Goal: Task Accomplishment & Management: Complete application form

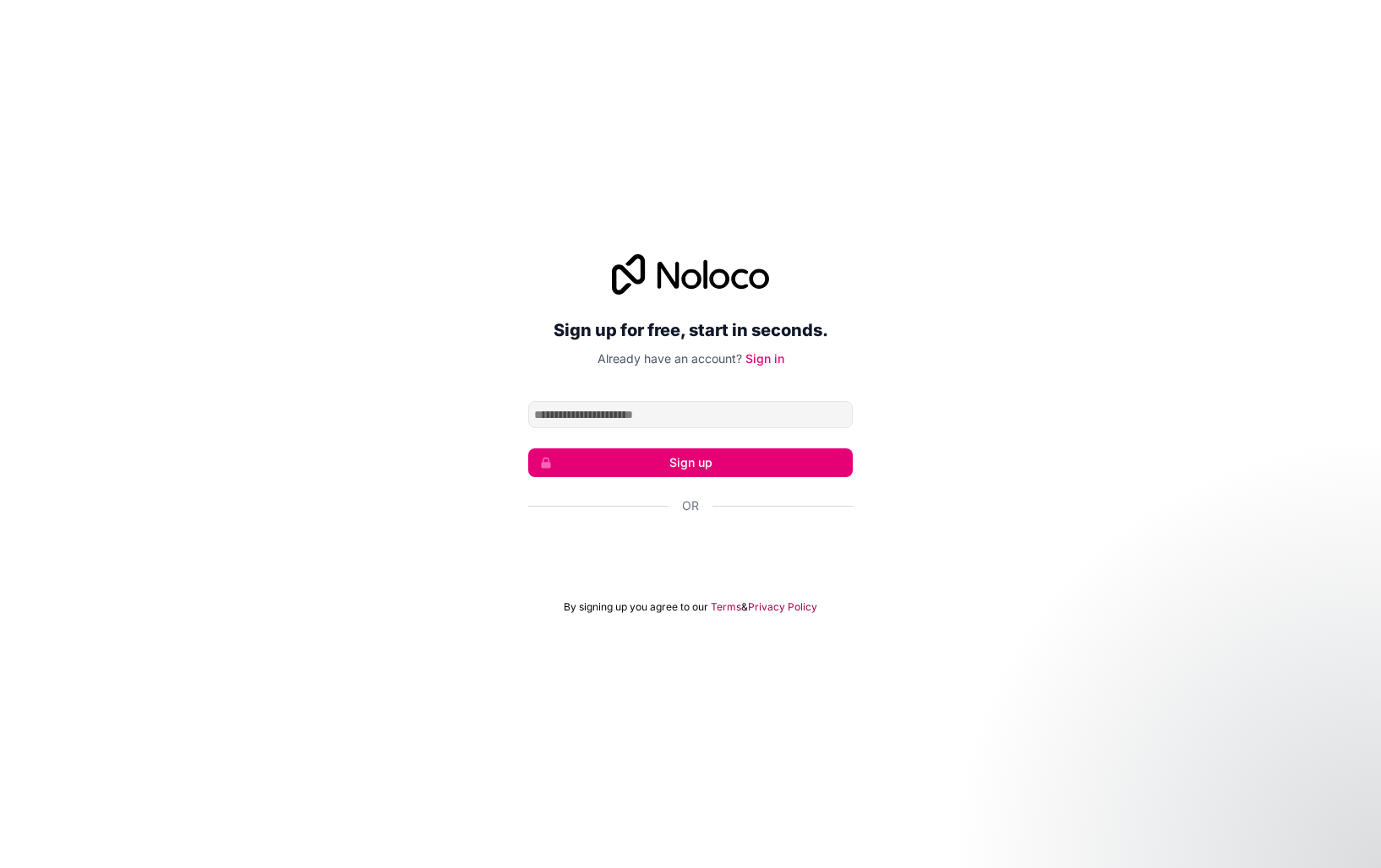
click at [656, 418] on input "Email address" at bounding box center [690, 415] width 324 height 27
type input "**********"
click at [679, 462] on button "Sign up" at bounding box center [690, 462] width 324 height 28
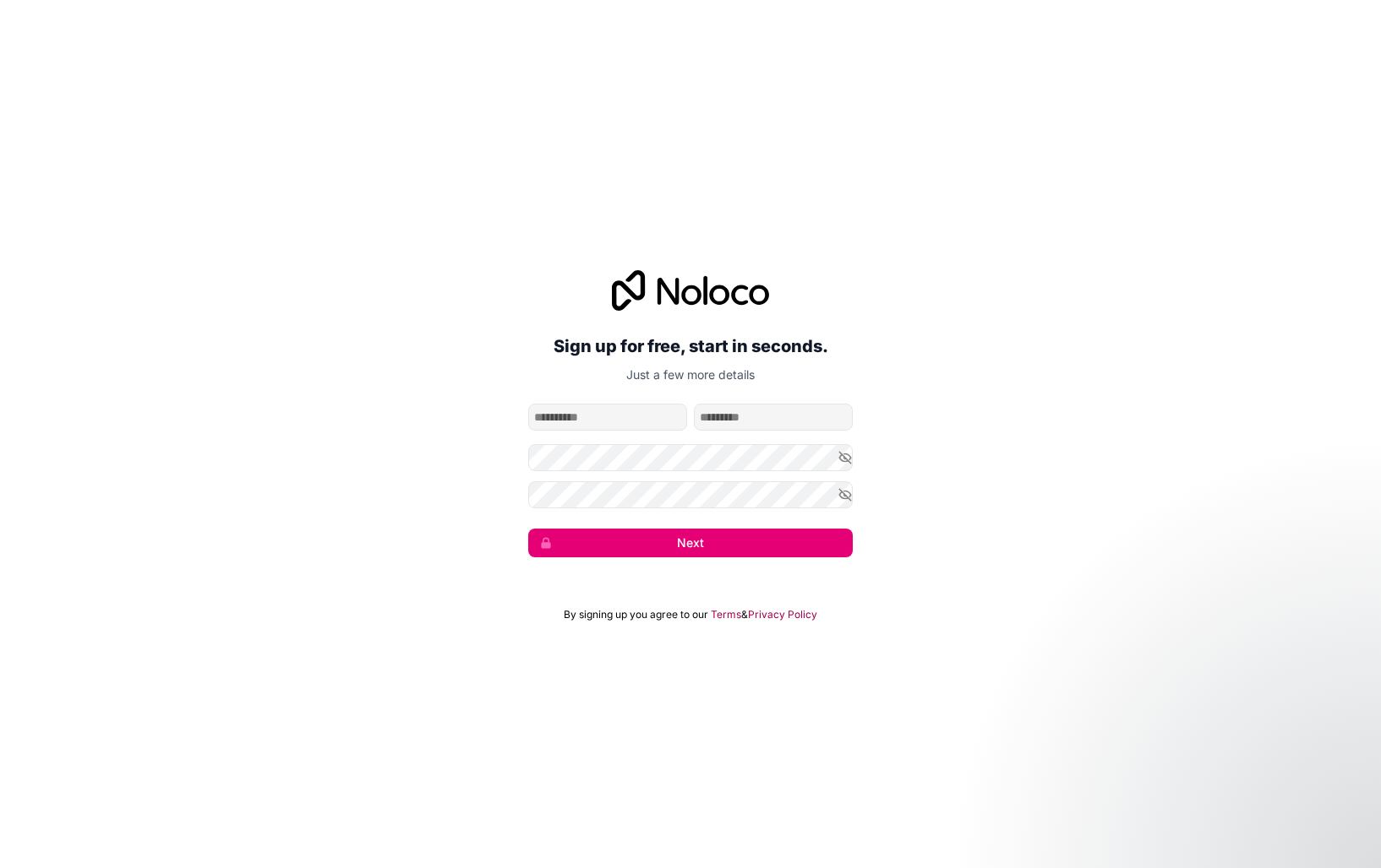
type input "******"
click at [528, 528] on button "Next" at bounding box center [690, 542] width 324 height 28
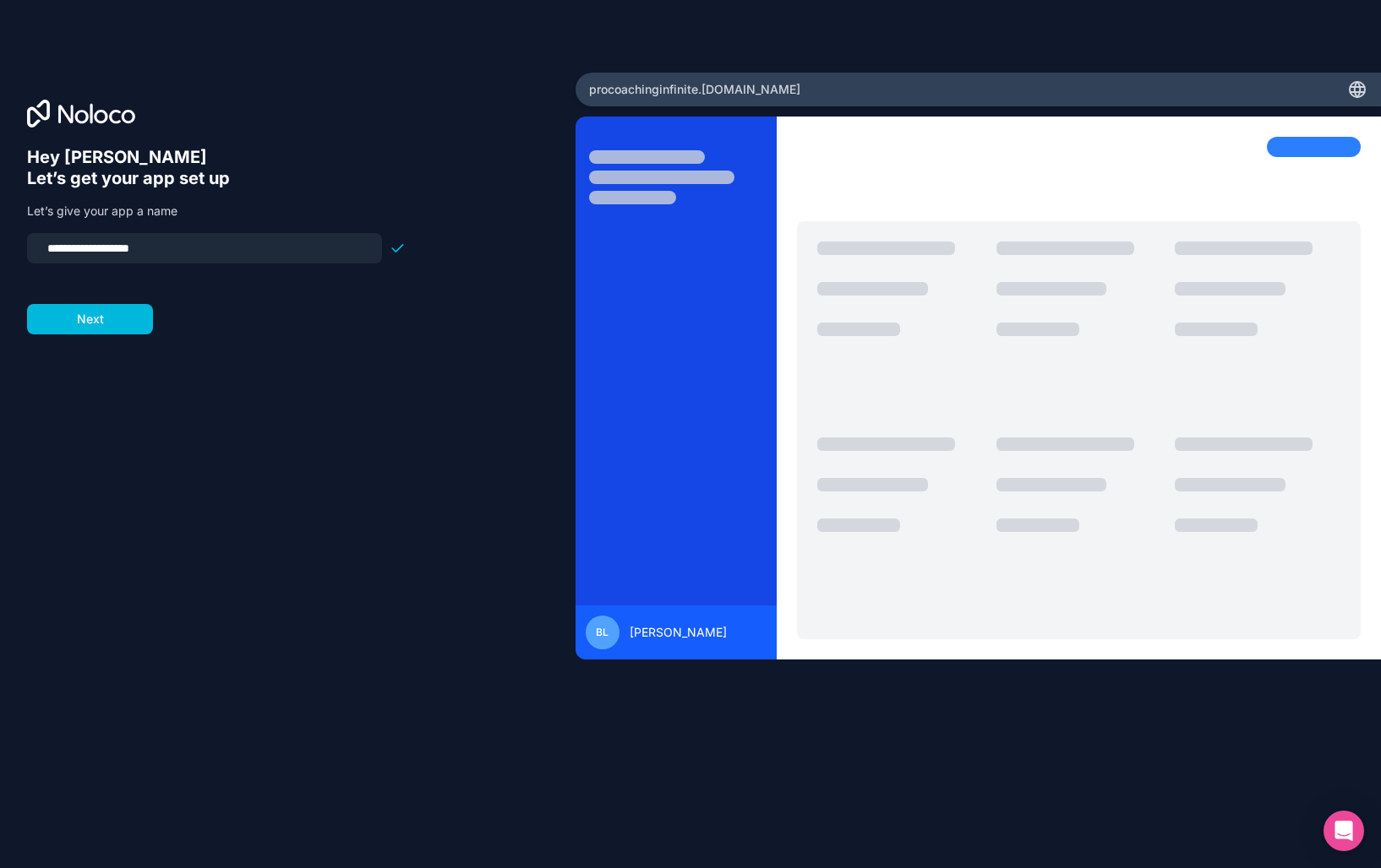
click at [106, 309] on button "Next" at bounding box center [90, 319] width 126 height 30
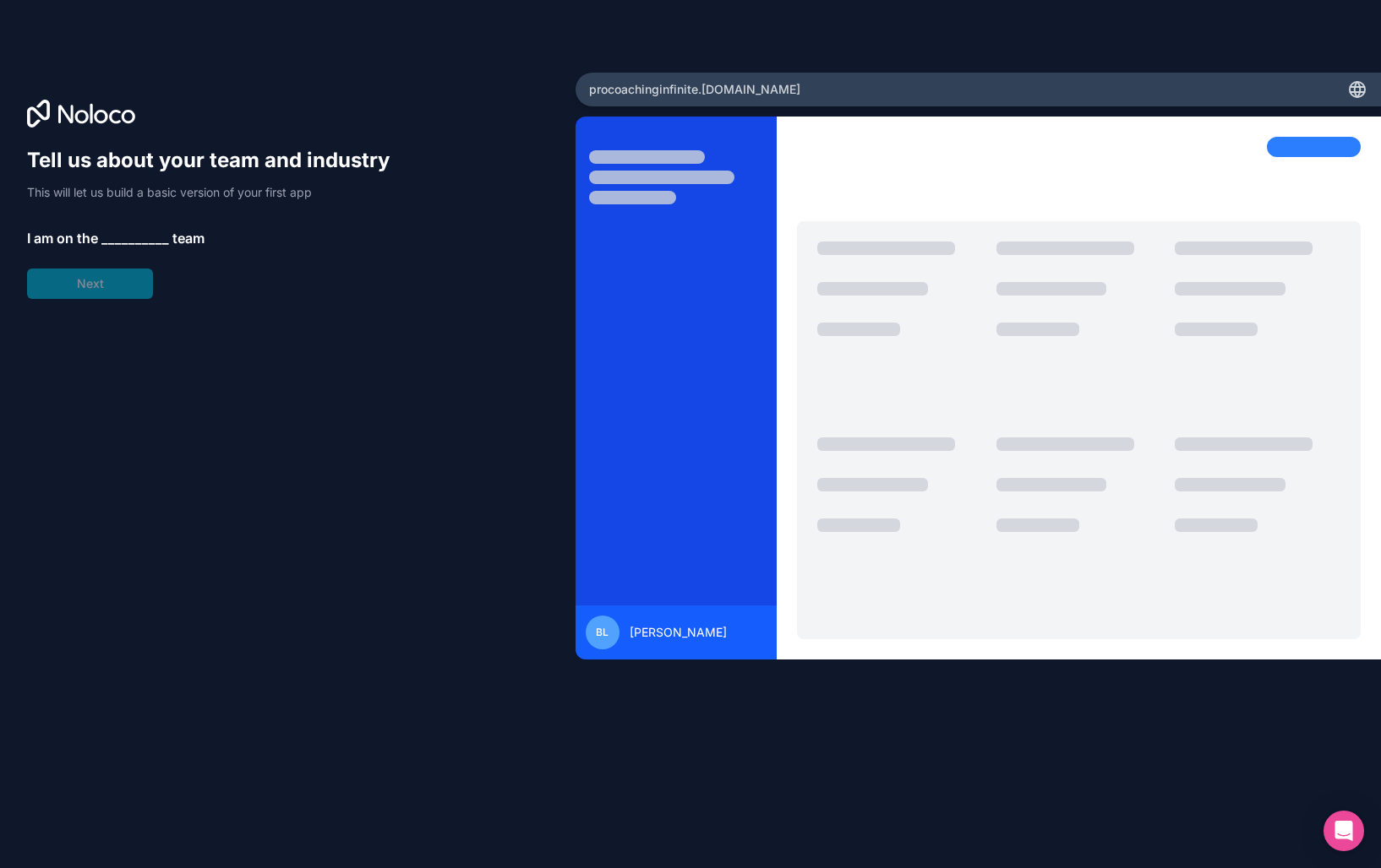
click at [129, 237] on span "__________" at bounding box center [135, 238] width 68 height 21
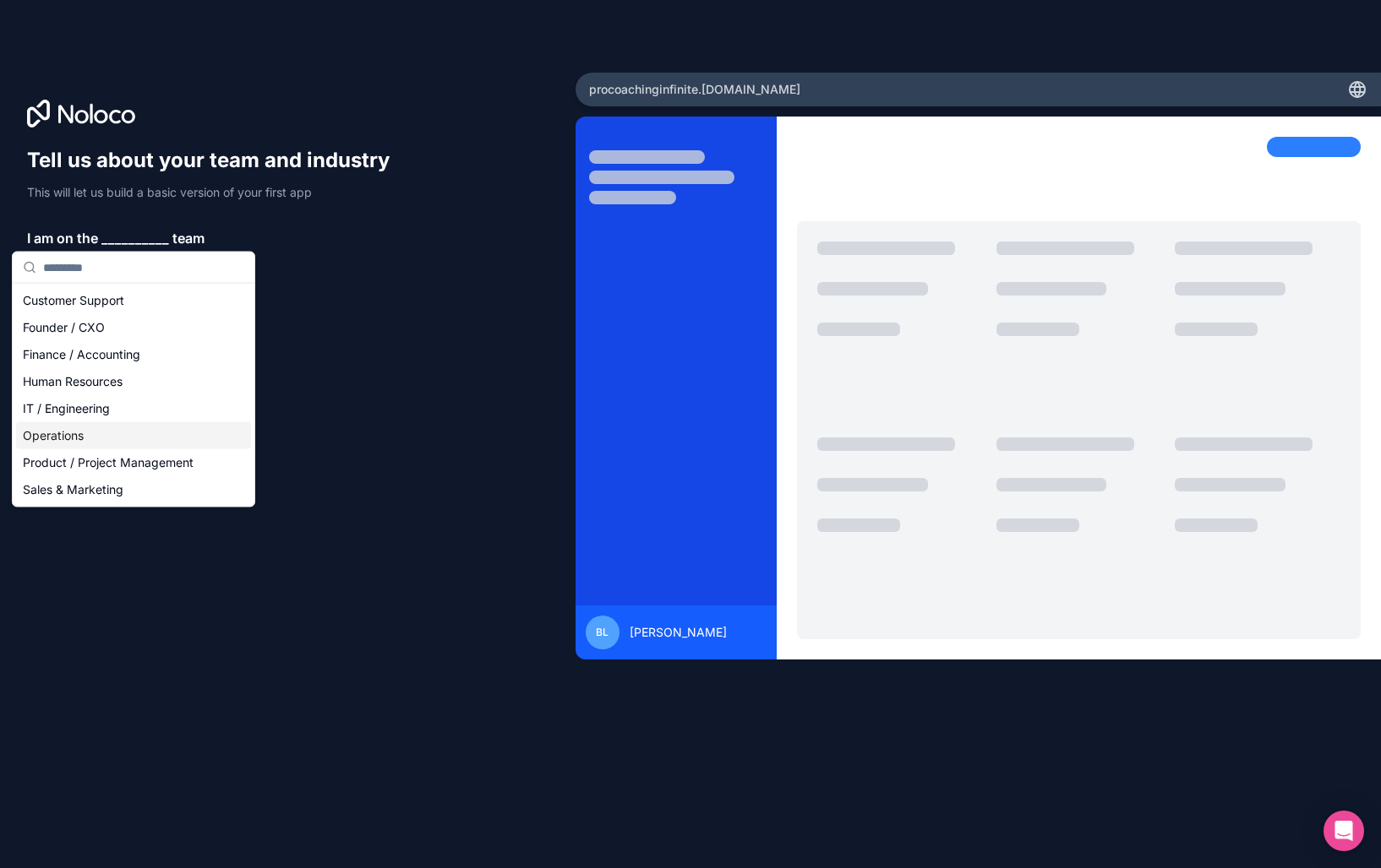
click at [127, 429] on div "Operations" at bounding box center [133, 436] width 235 height 27
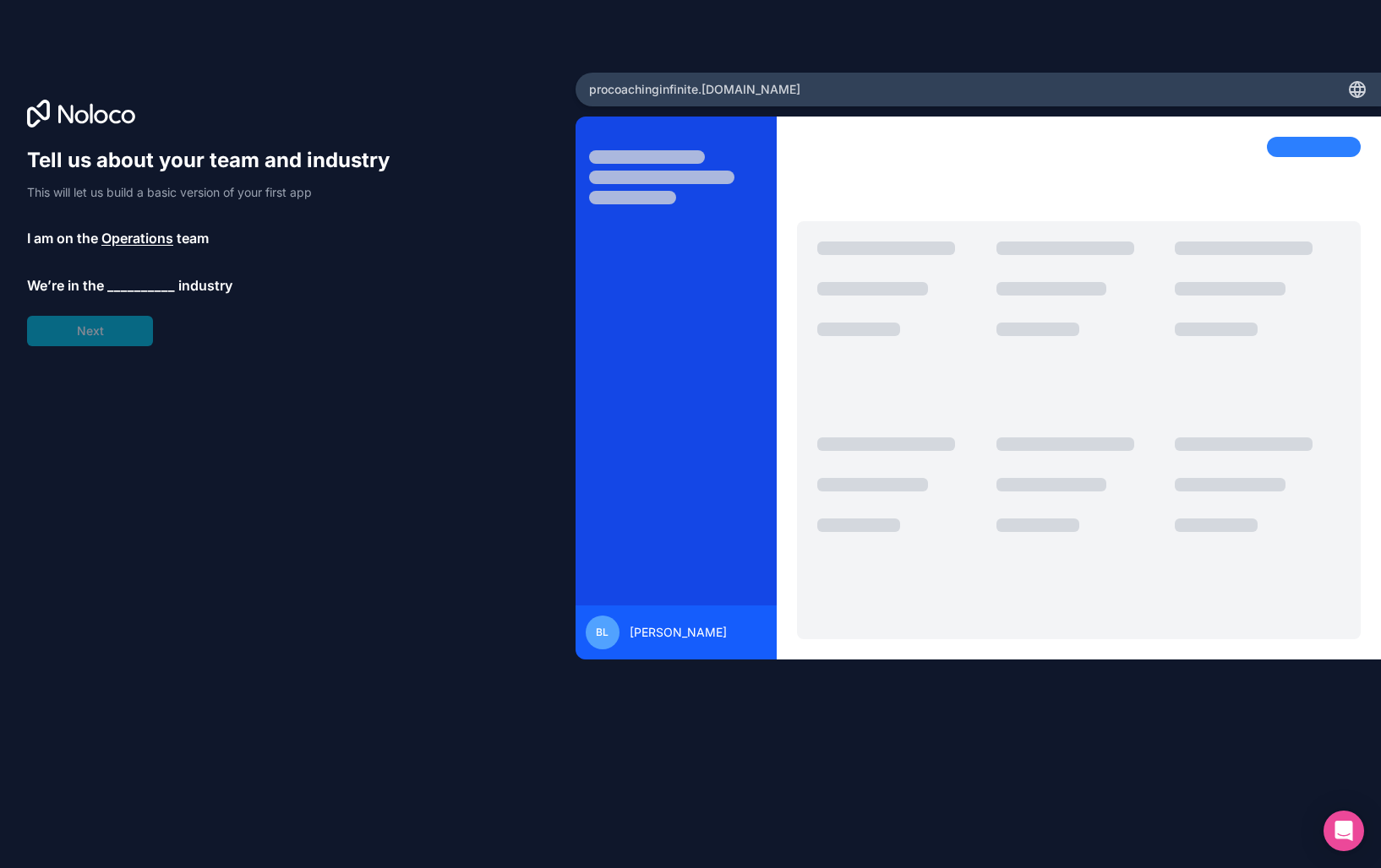
click at [126, 287] on span "__________" at bounding box center [140, 285] width 68 height 21
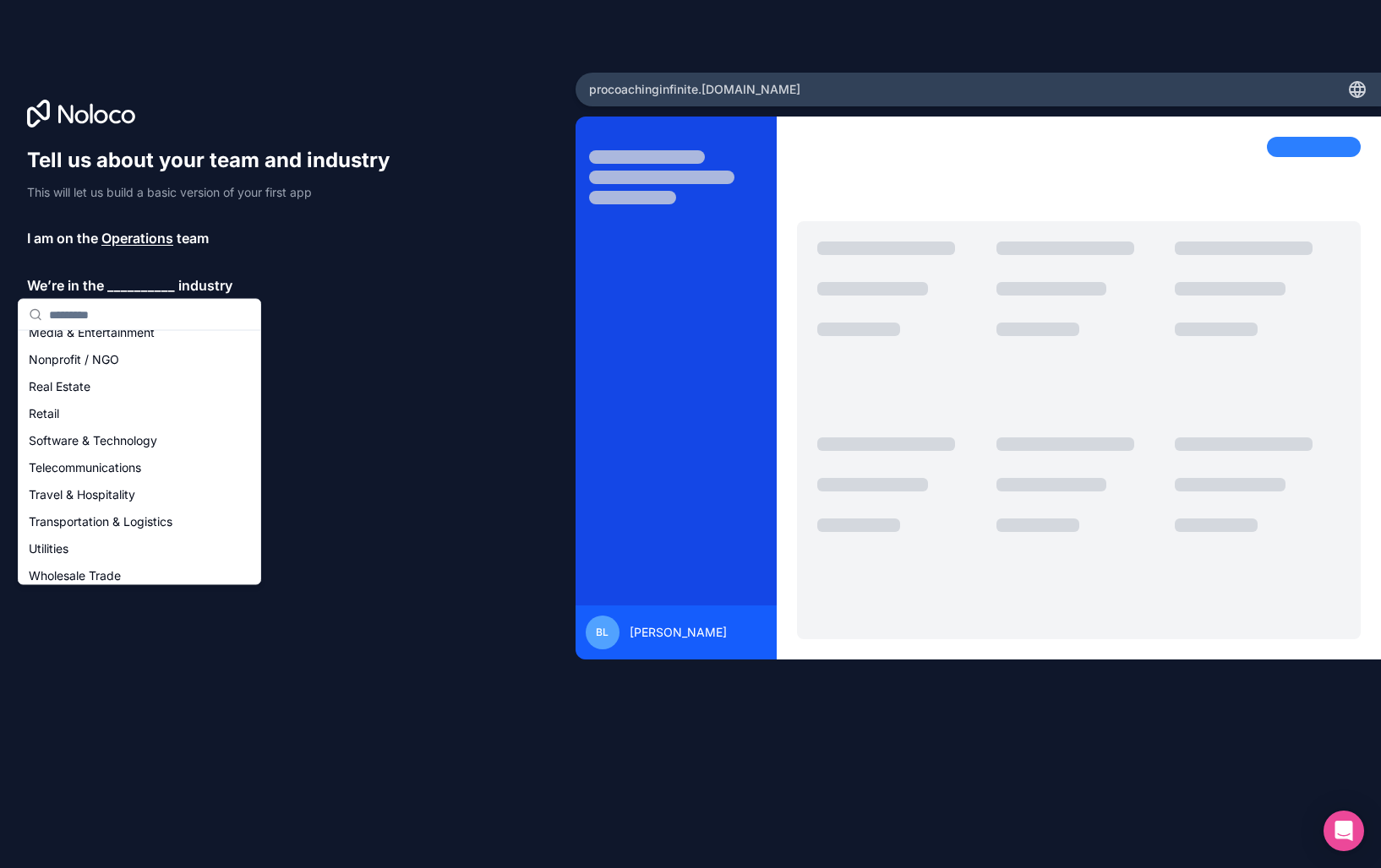
scroll to position [313, 0]
click at [81, 388] on div "Real Estate" at bounding box center [138, 386] width 235 height 27
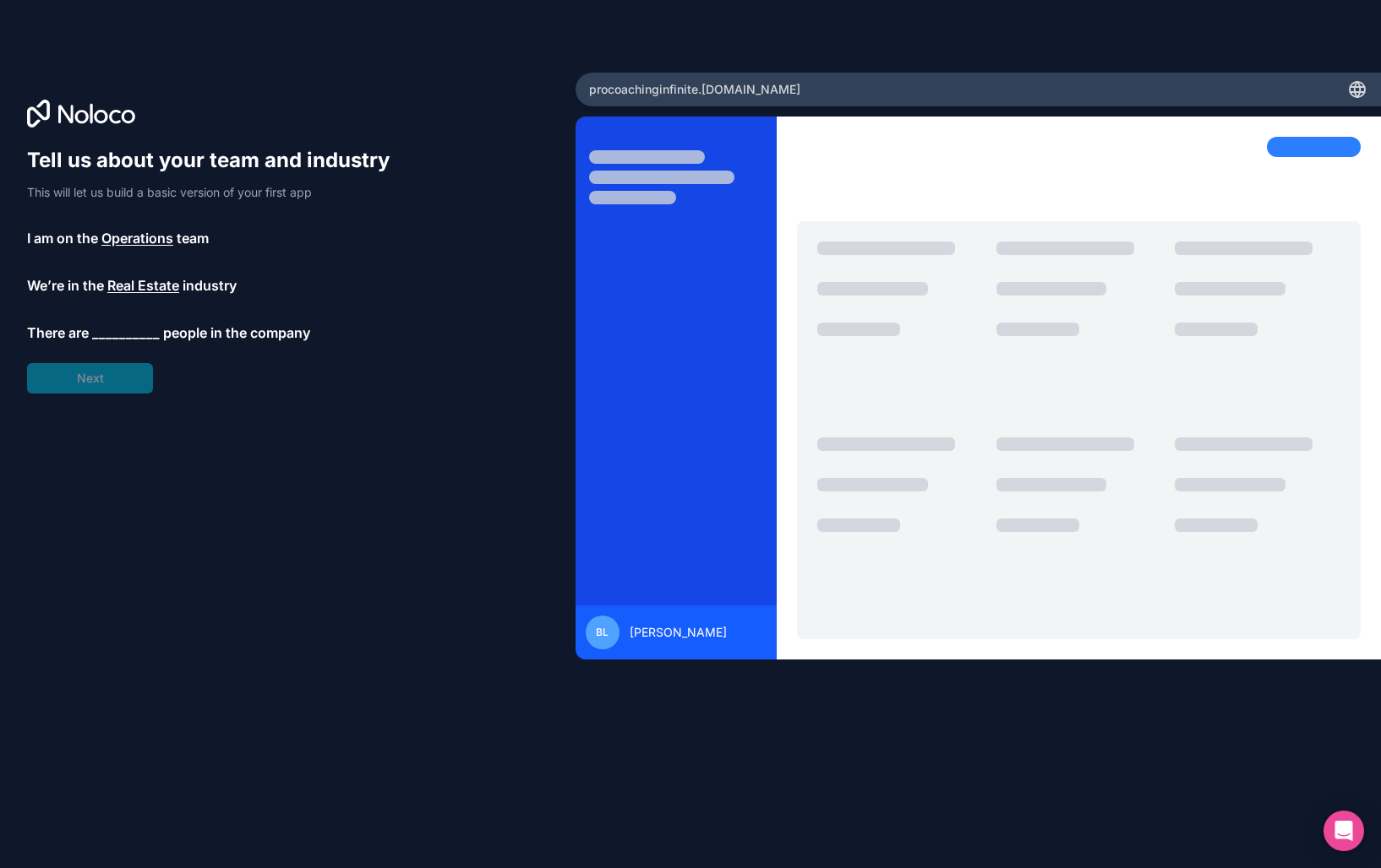
click at [141, 332] on span "__________" at bounding box center [126, 333] width 68 height 21
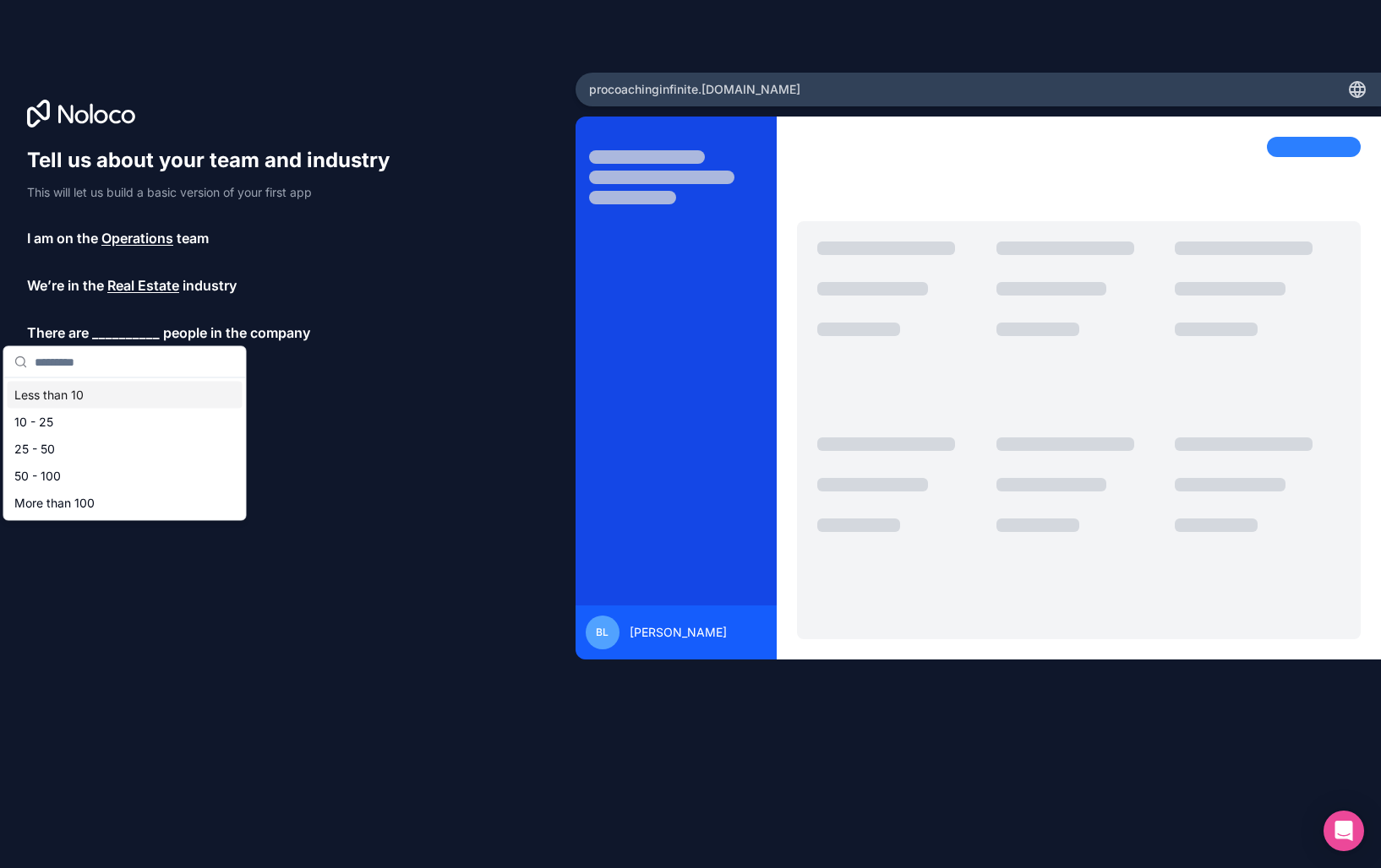
click at [76, 398] on div "Less than 10" at bounding box center [125, 396] width 235 height 27
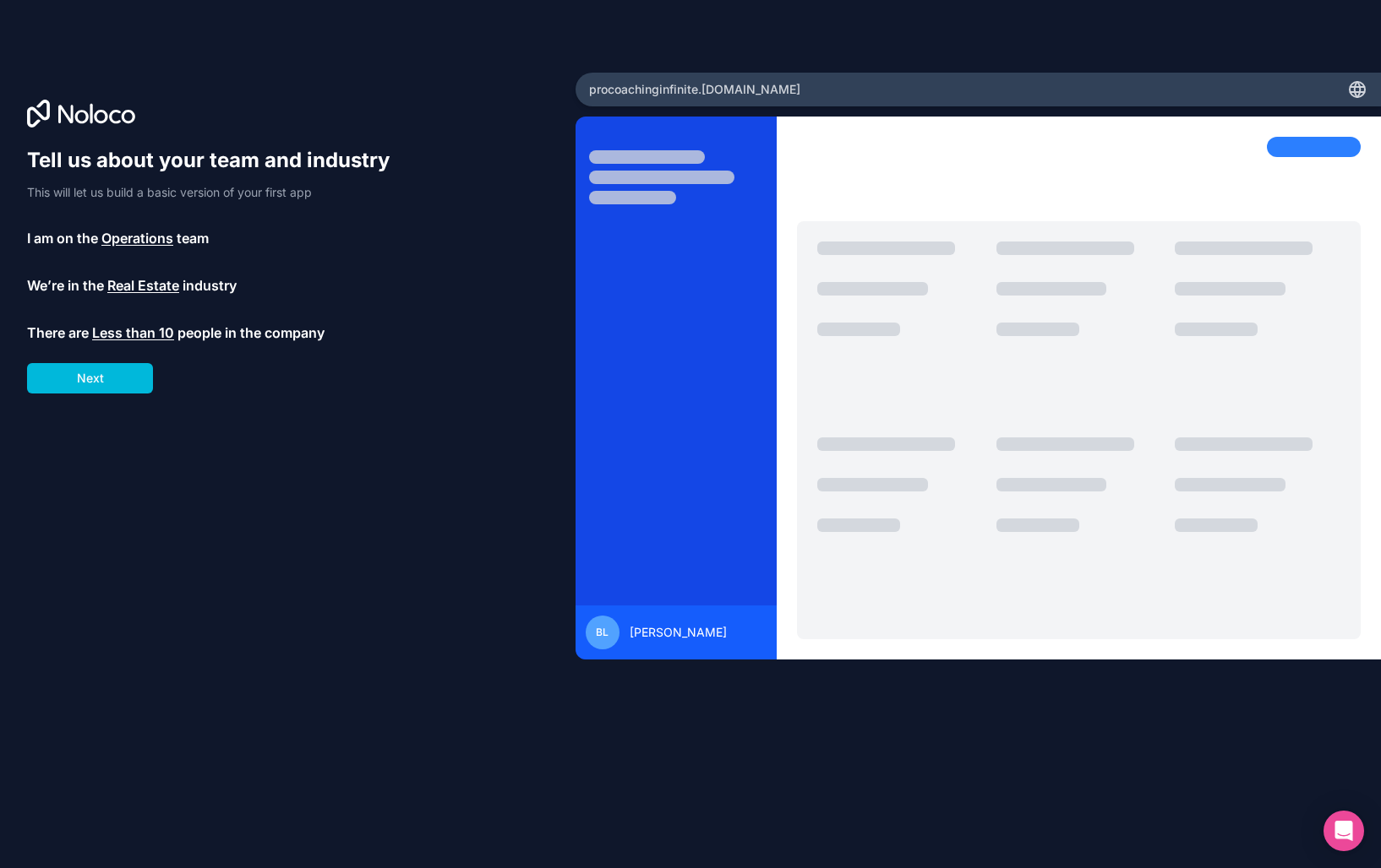
click at [100, 373] on button "Next" at bounding box center [90, 378] width 126 height 30
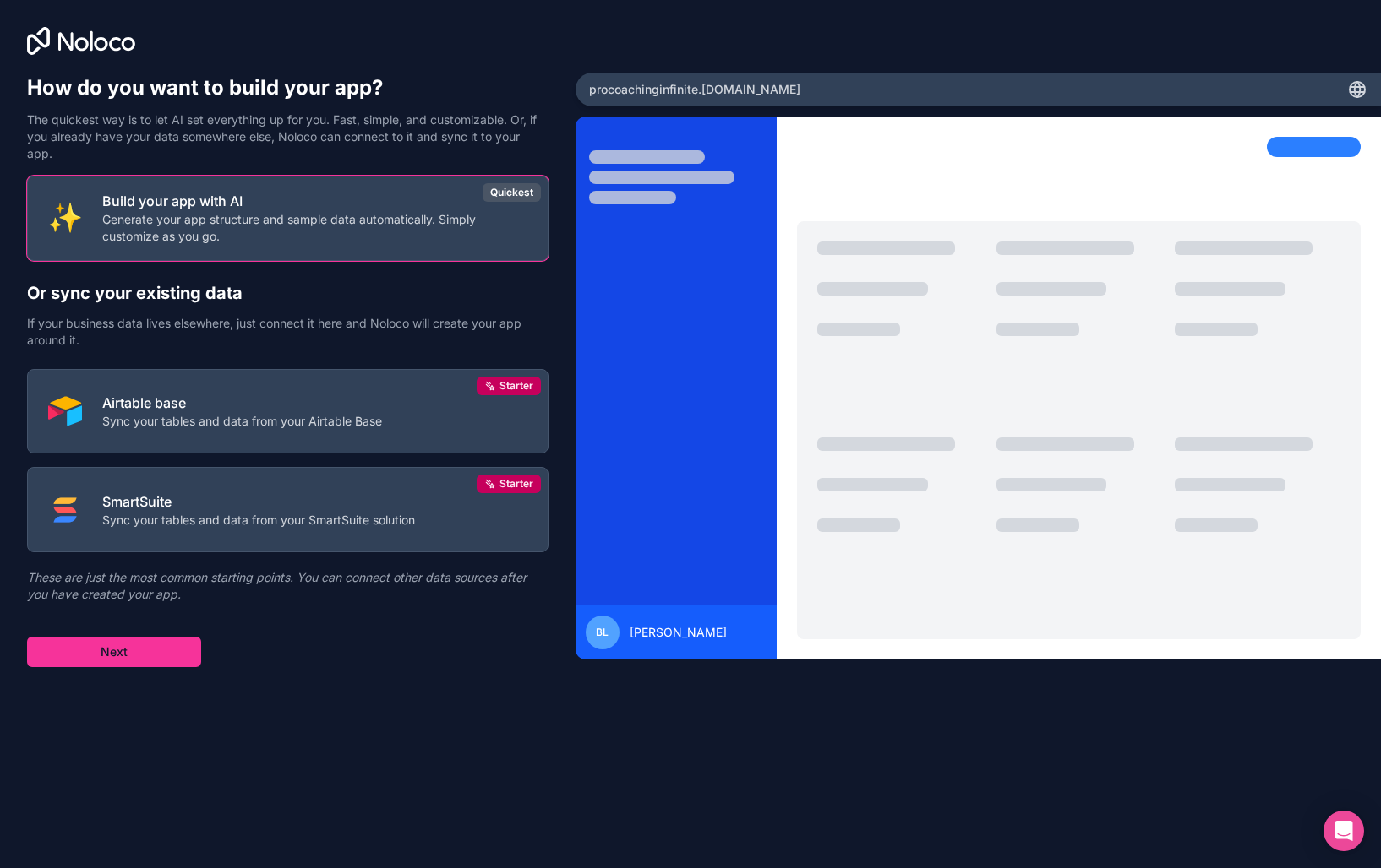
click at [116, 656] on button "Next" at bounding box center [114, 652] width 174 height 30
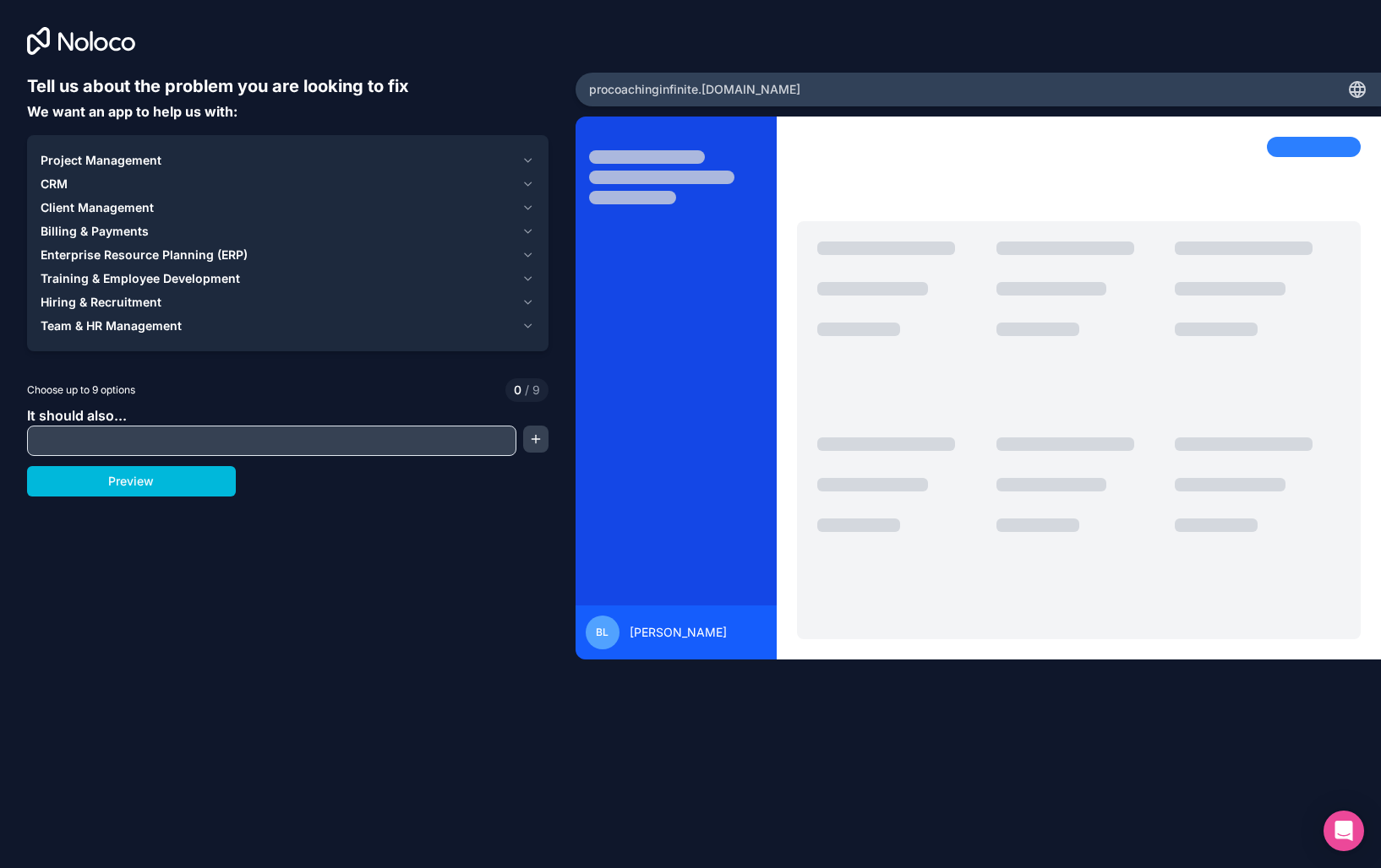
click at [530, 154] on icon "button" at bounding box center [527, 161] width 13 height 14
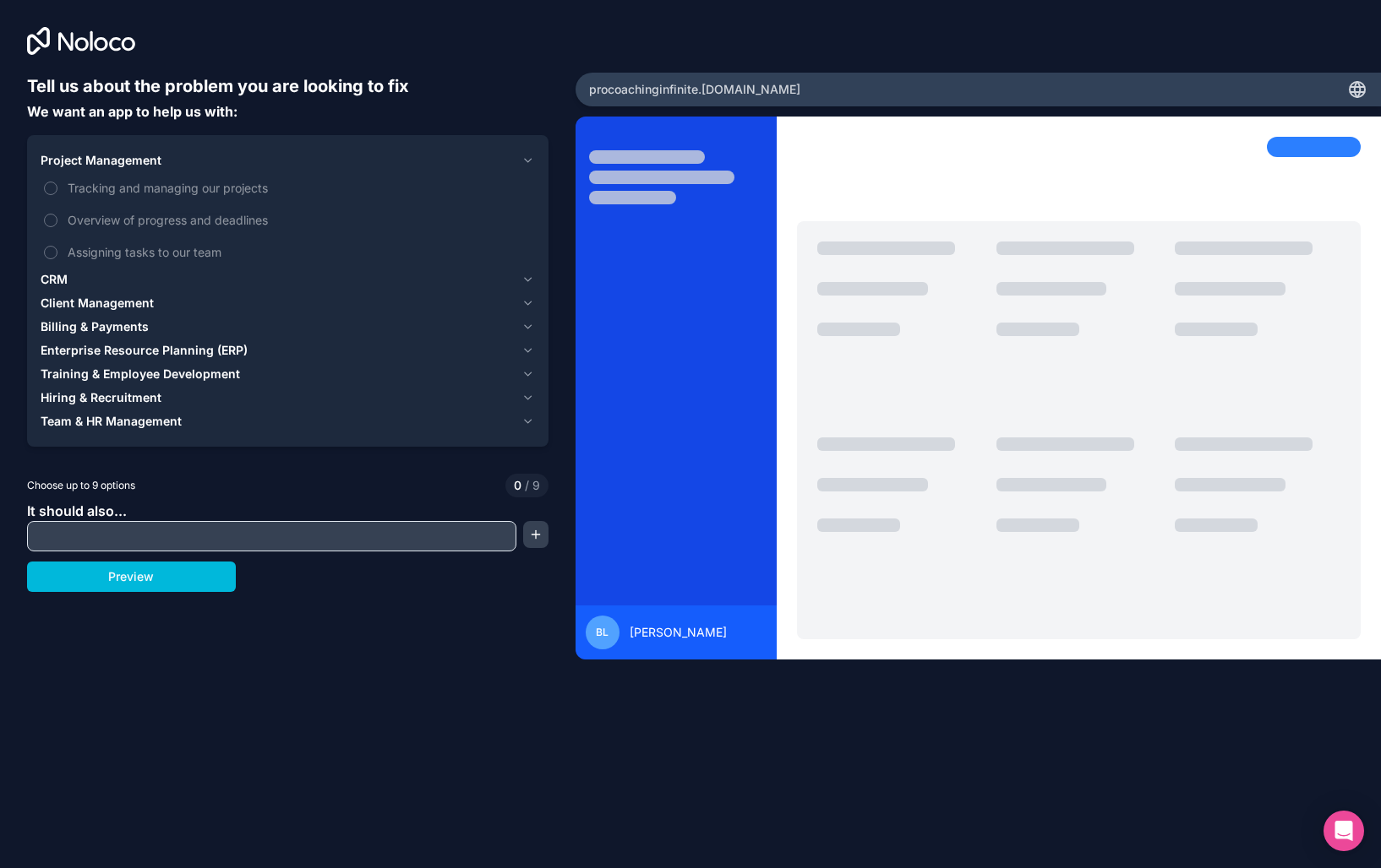
click at [54, 188] on button "Tracking and managing our projects" at bounding box center [51, 189] width 14 height 14
click at [55, 220] on button "Overview of progress and deadlines" at bounding box center [51, 221] width 14 height 14
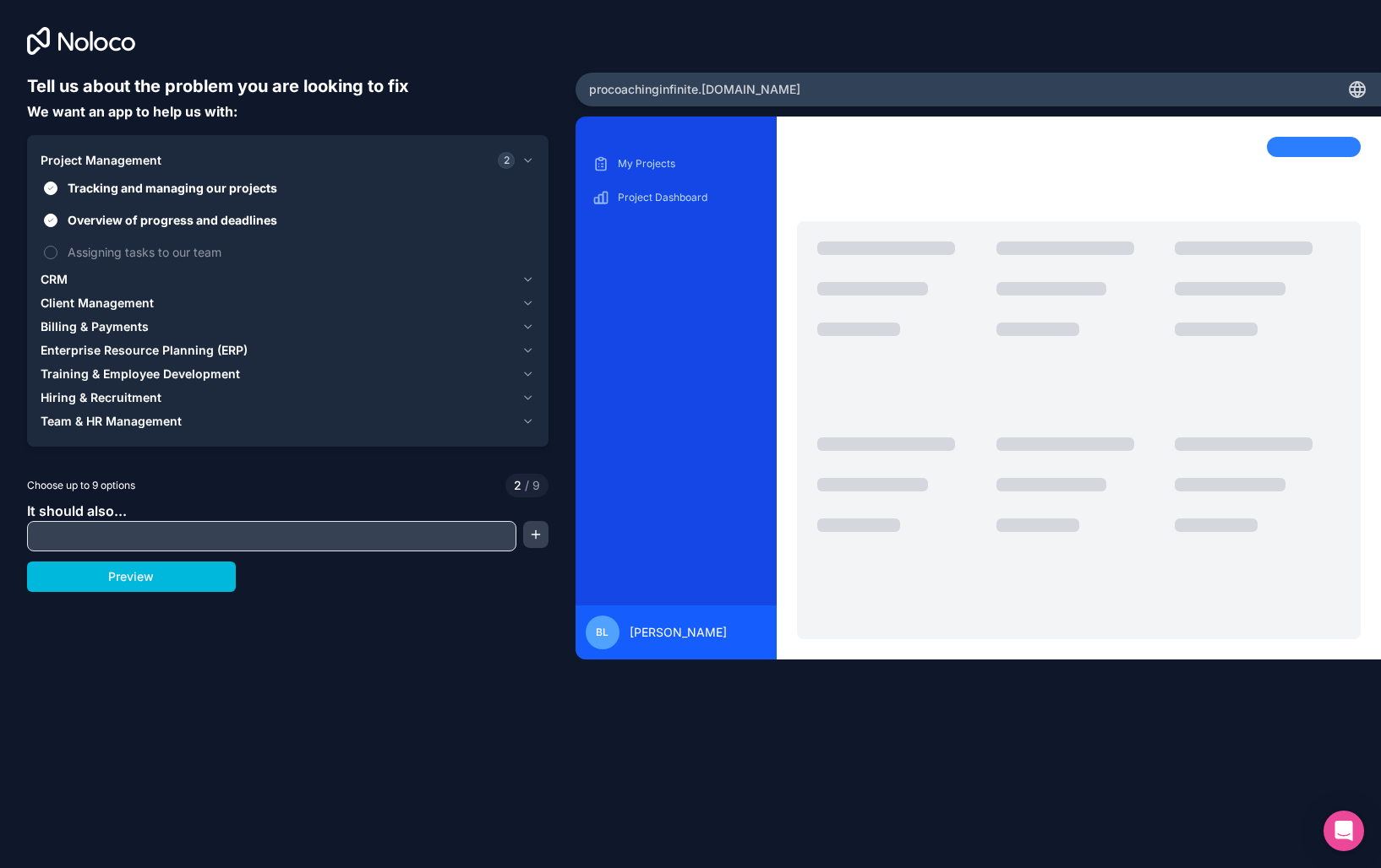
click at [525, 280] on icon "button" at bounding box center [527, 280] width 13 height 14
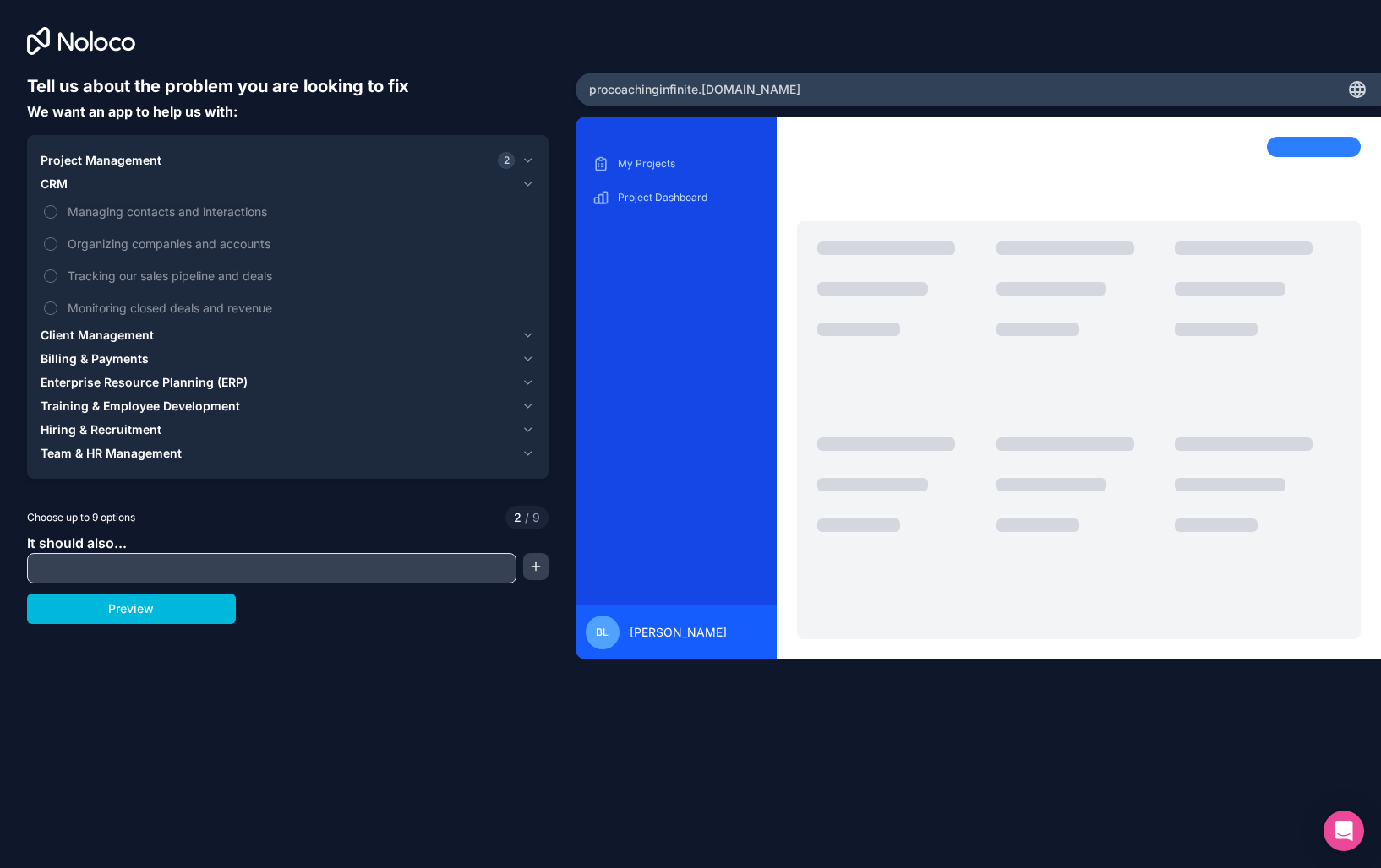
click at [106, 334] on span "Client Management" at bounding box center [96, 335] width 113 height 17
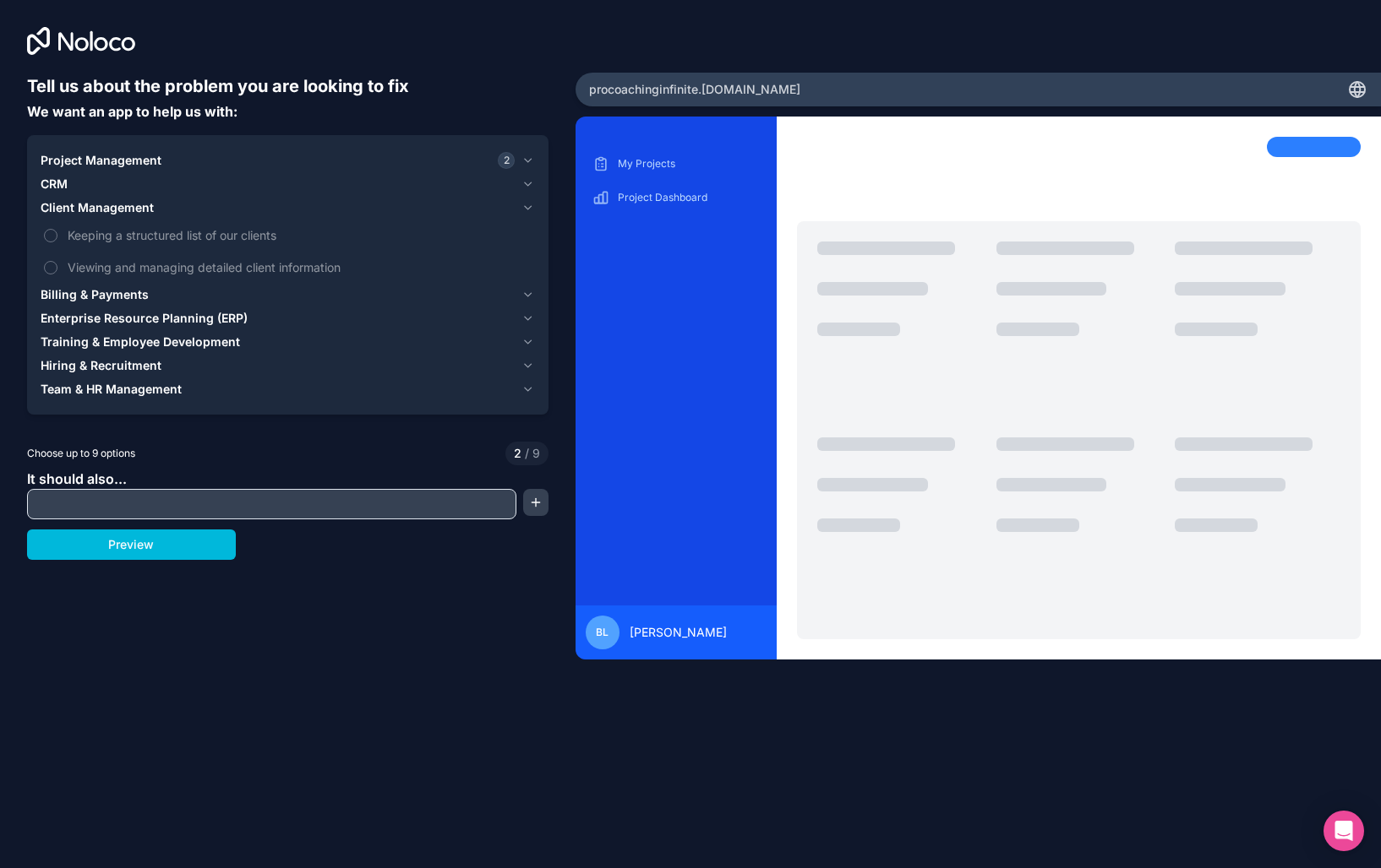
click at [51, 235] on button "Keeping a structured list of our clients" at bounding box center [51, 236] width 14 height 14
click at [46, 268] on button "Viewing and managing detailed client information" at bounding box center [51, 268] width 14 height 14
click at [522, 187] on icon "button" at bounding box center [527, 185] width 13 height 14
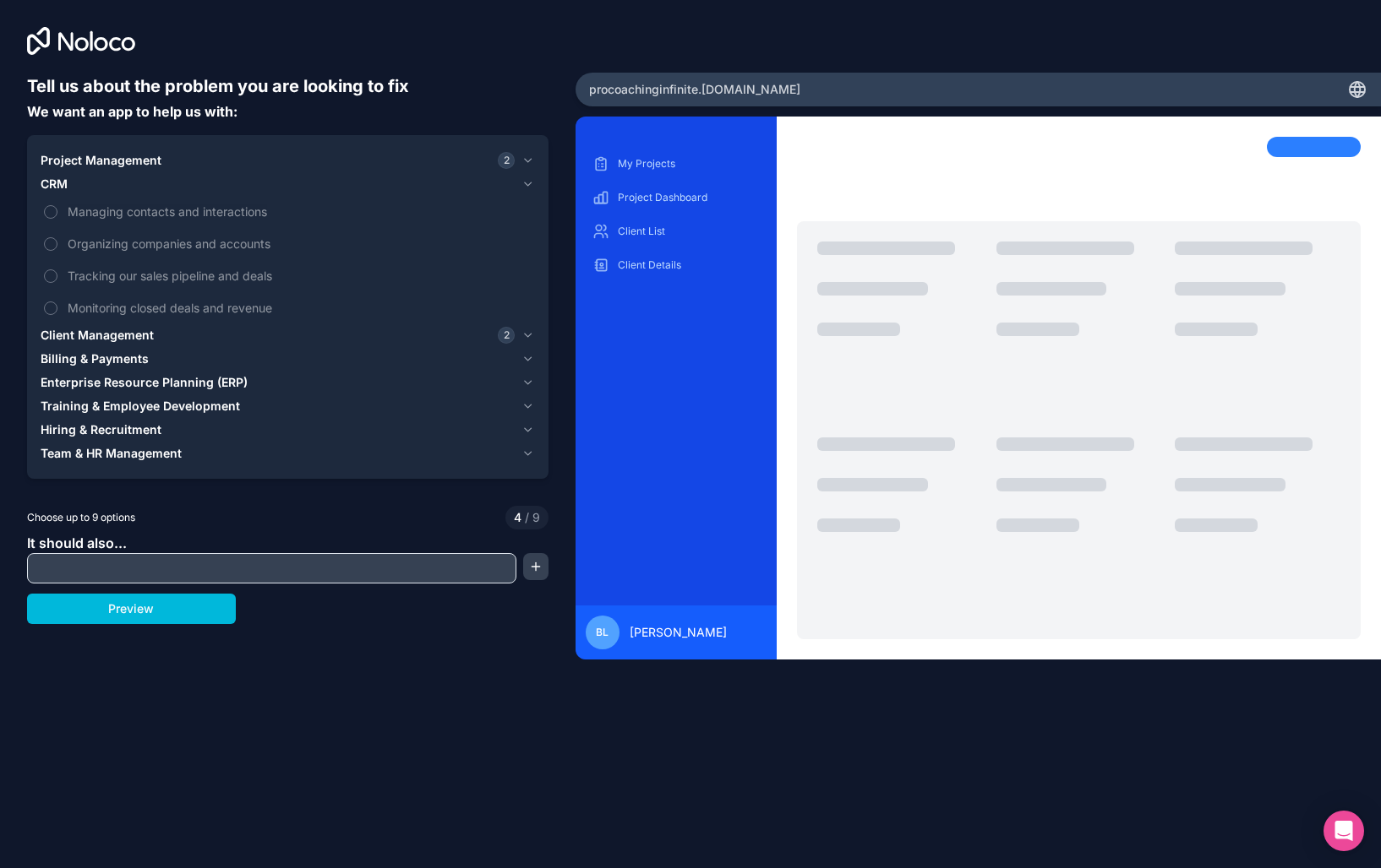
click at [51, 202] on label "Managing contacts and interactions" at bounding box center [287, 212] width 494 height 31
click at [51, 205] on button "Managing contacts and interactions" at bounding box center [51, 212] width 14 height 14
click at [50, 277] on button "Tracking our sales pipeline and deals" at bounding box center [51, 276] width 14 height 14
click at [46, 310] on button "Monitoring closed deals and revenue" at bounding box center [51, 308] width 14 height 14
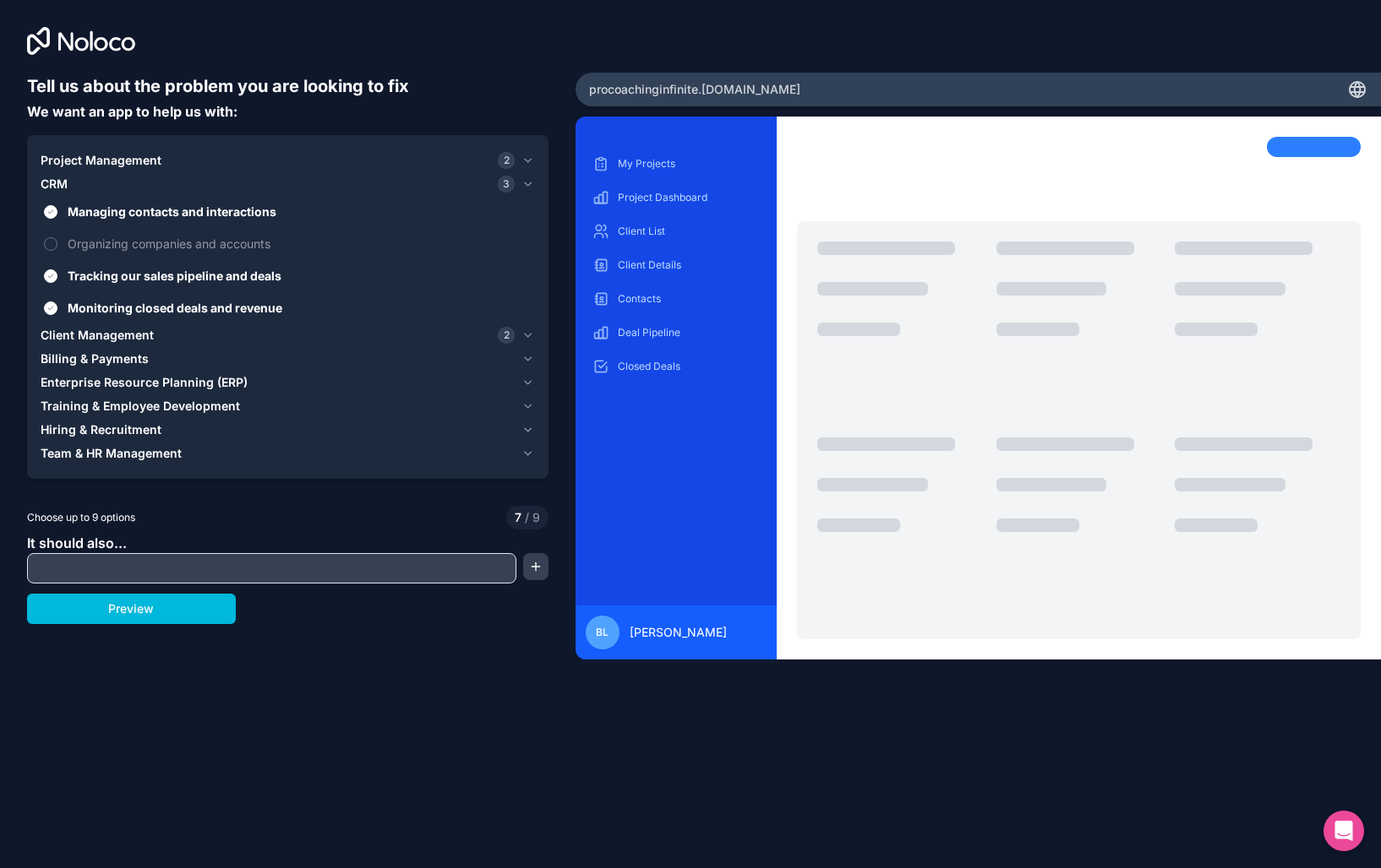
click at [528, 359] on icon "button" at bounding box center [527, 358] width 7 height 3
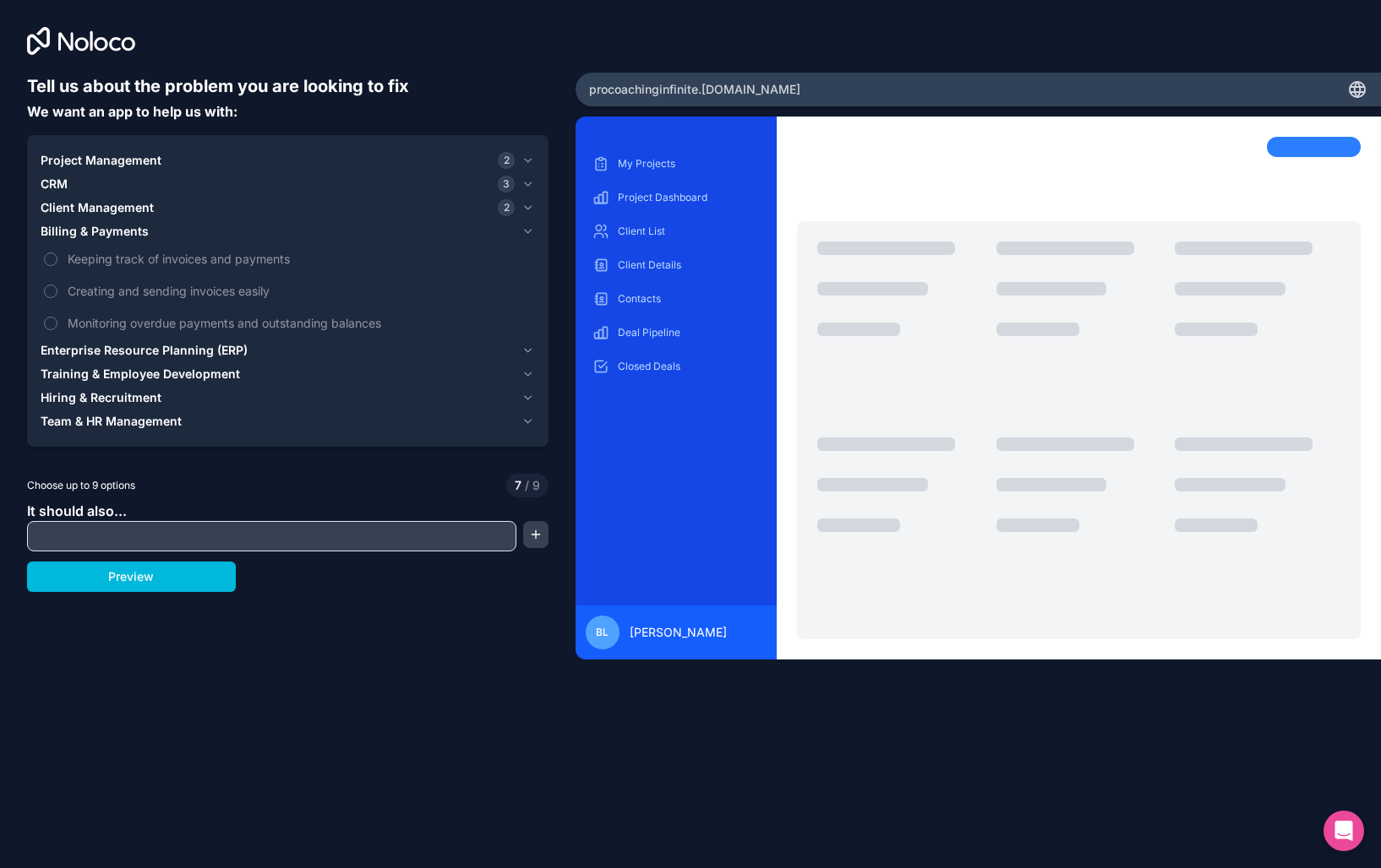
click at [62, 257] on label "Keeping track of invoices and payments" at bounding box center [287, 259] width 494 height 31
click at [57, 257] on button "Keeping track of invoices and payments" at bounding box center [51, 259] width 14 height 14
click at [46, 293] on button "Creating and sending invoices easily" at bounding box center [51, 292] width 14 height 14
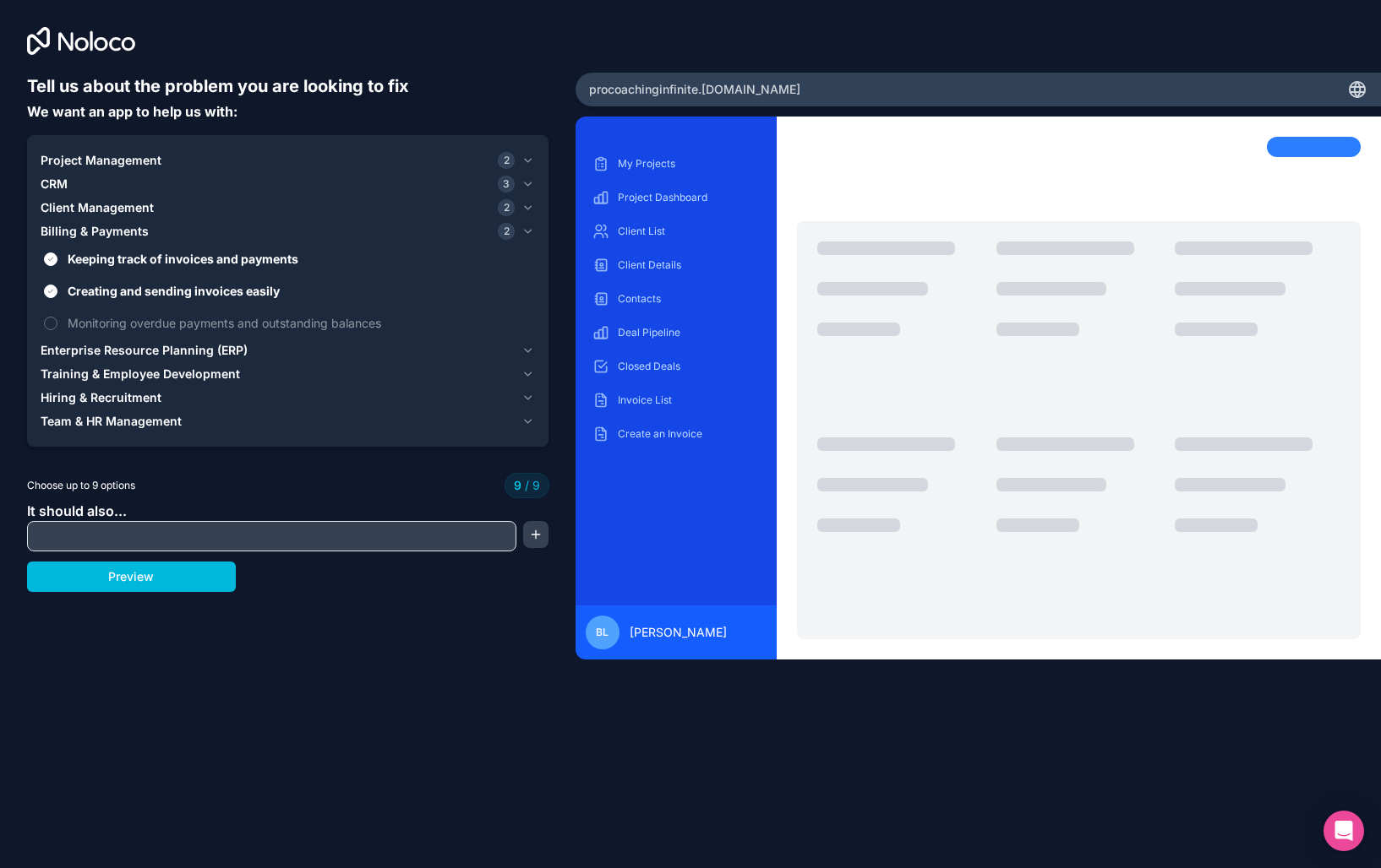
click at [58, 326] on label "Monitoring overdue payments and outstanding balances" at bounding box center [287, 323] width 494 height 31
click at [102, 424] on span "Team & HR Management" at bounding box center [111, 421] width 141 height 17
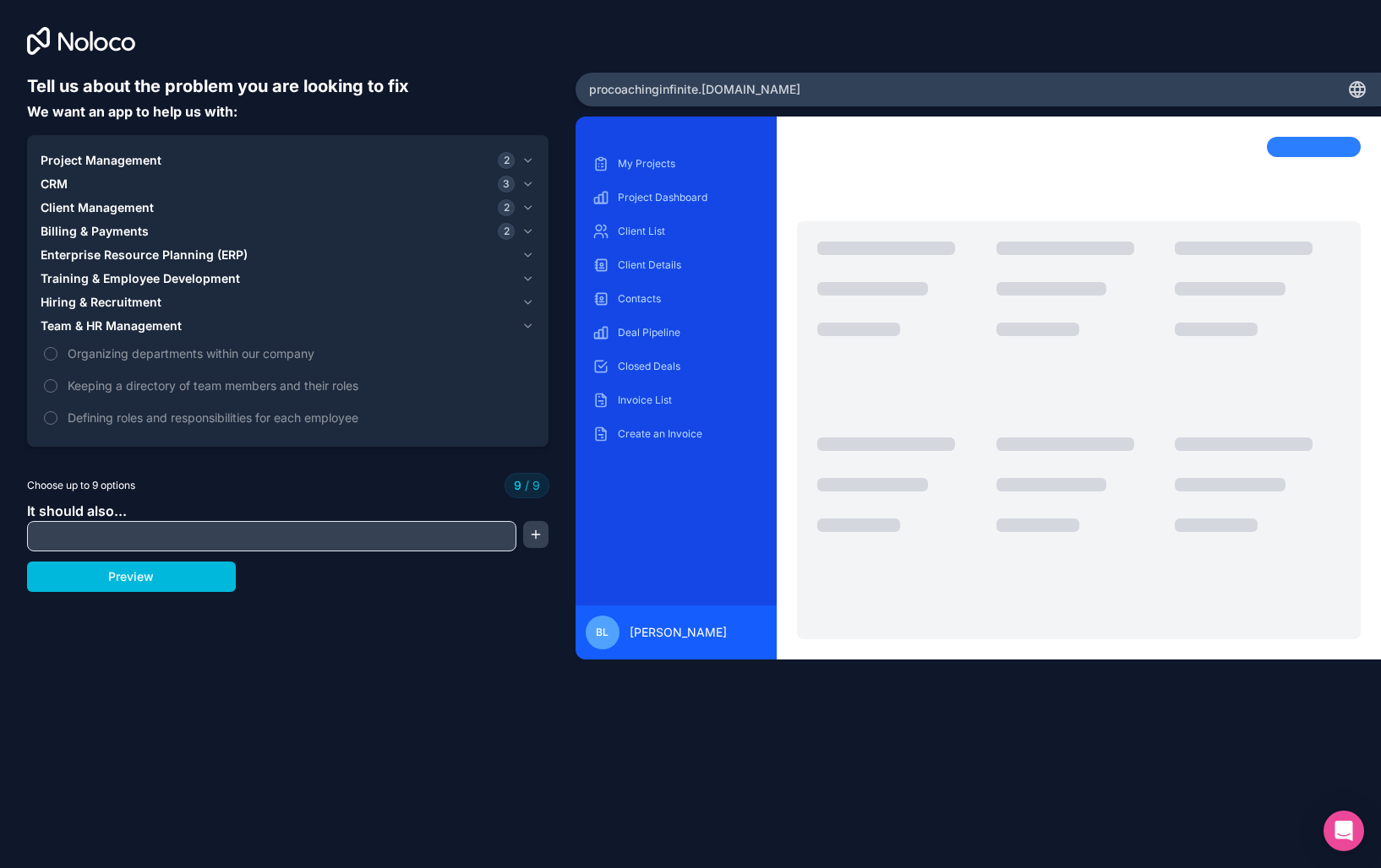
click at [49, 396] on label "Keeping a directory of team members and their roles" at bounding box center [287, 386] width 494 height 31
click at [527, 325] on icon "button" at bounding box center [527, 326] width 13 height 14
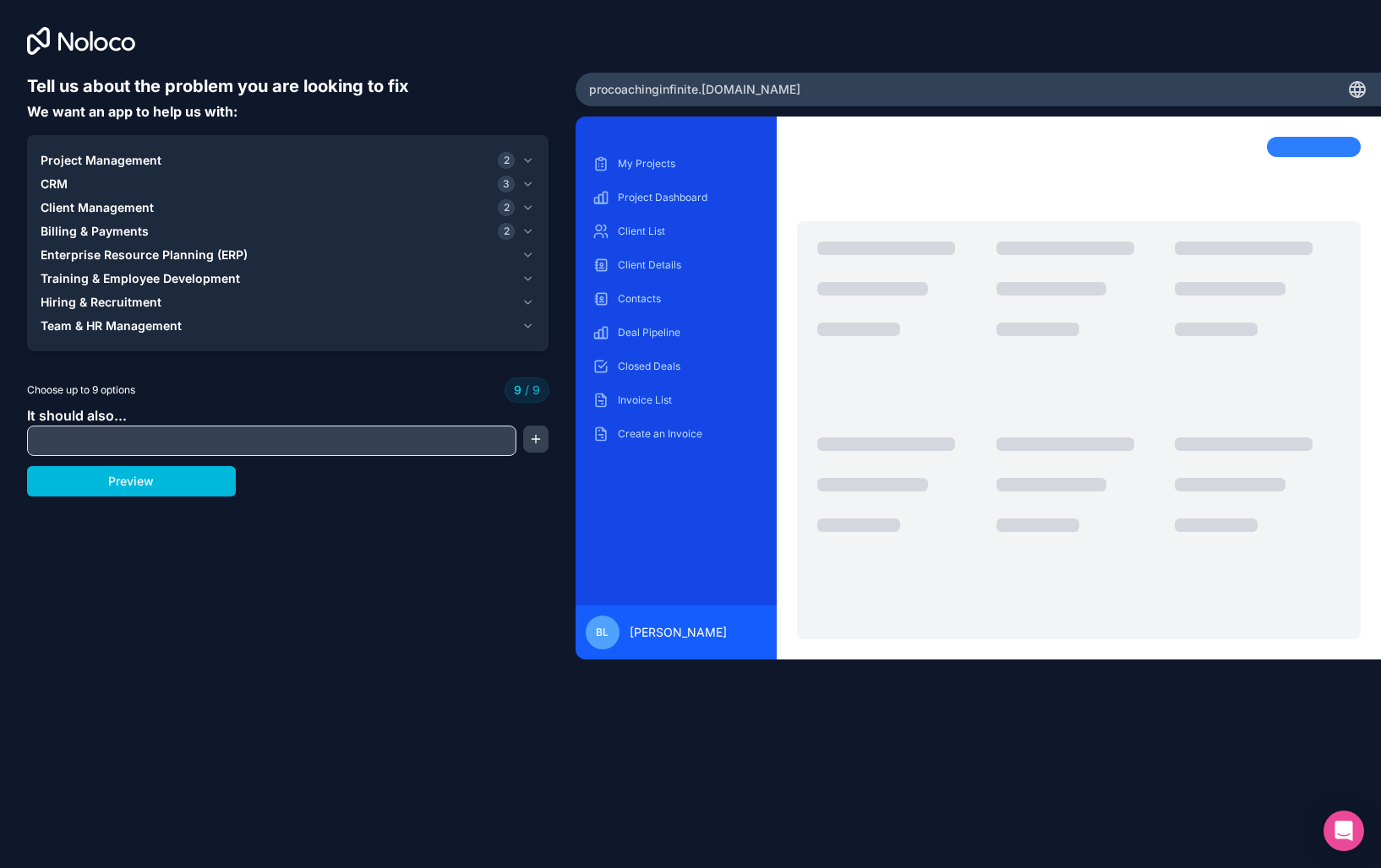
click at [527, 302] on icon "button" at bounding box center [527, 301] width 7 height 3
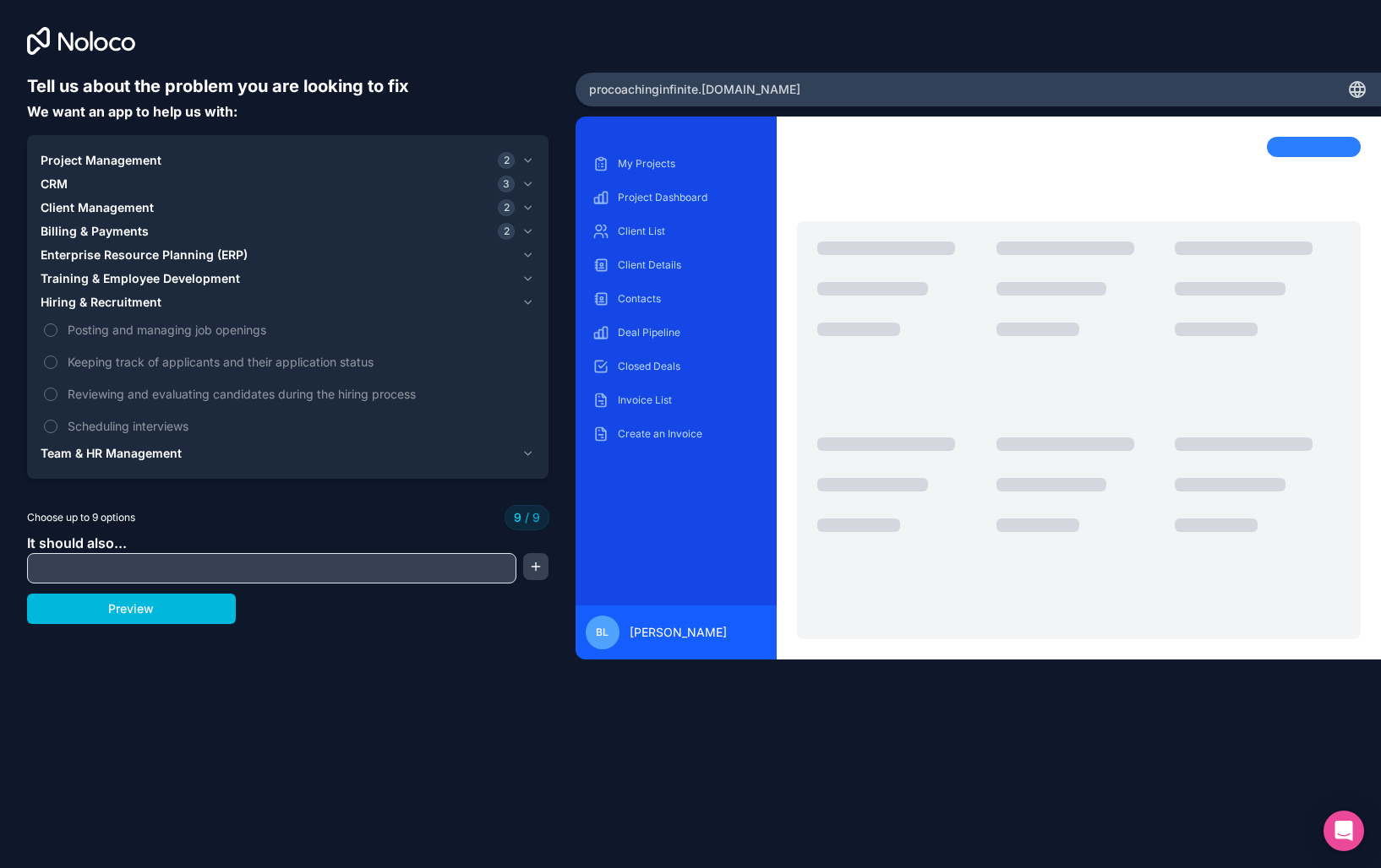
click at [527, 302] on icon "button" at bounding box center [527, 301] width 7 height 3
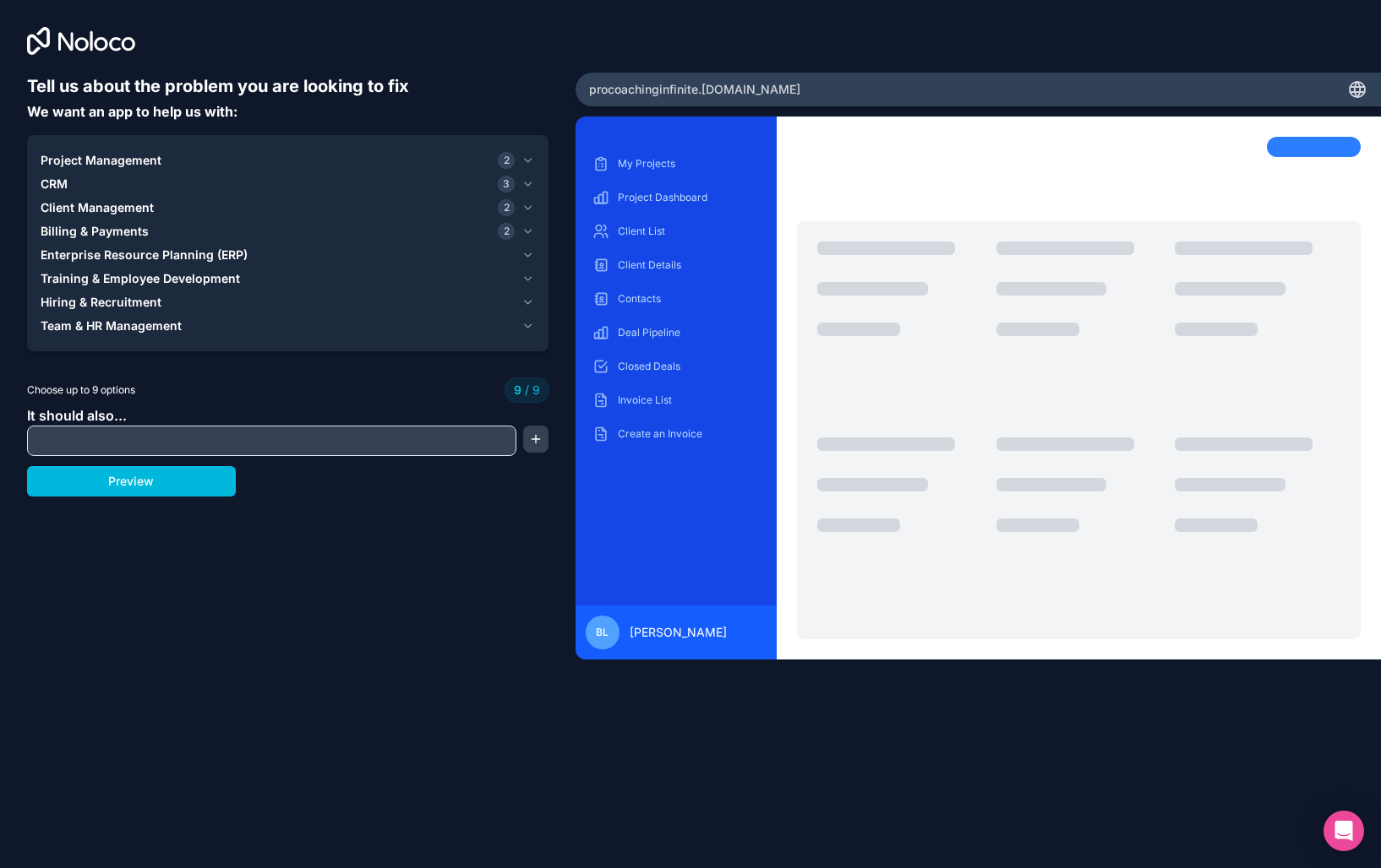
click at [532, 283] on icon "button" at bounding box center [527, 279] width 13 height 14
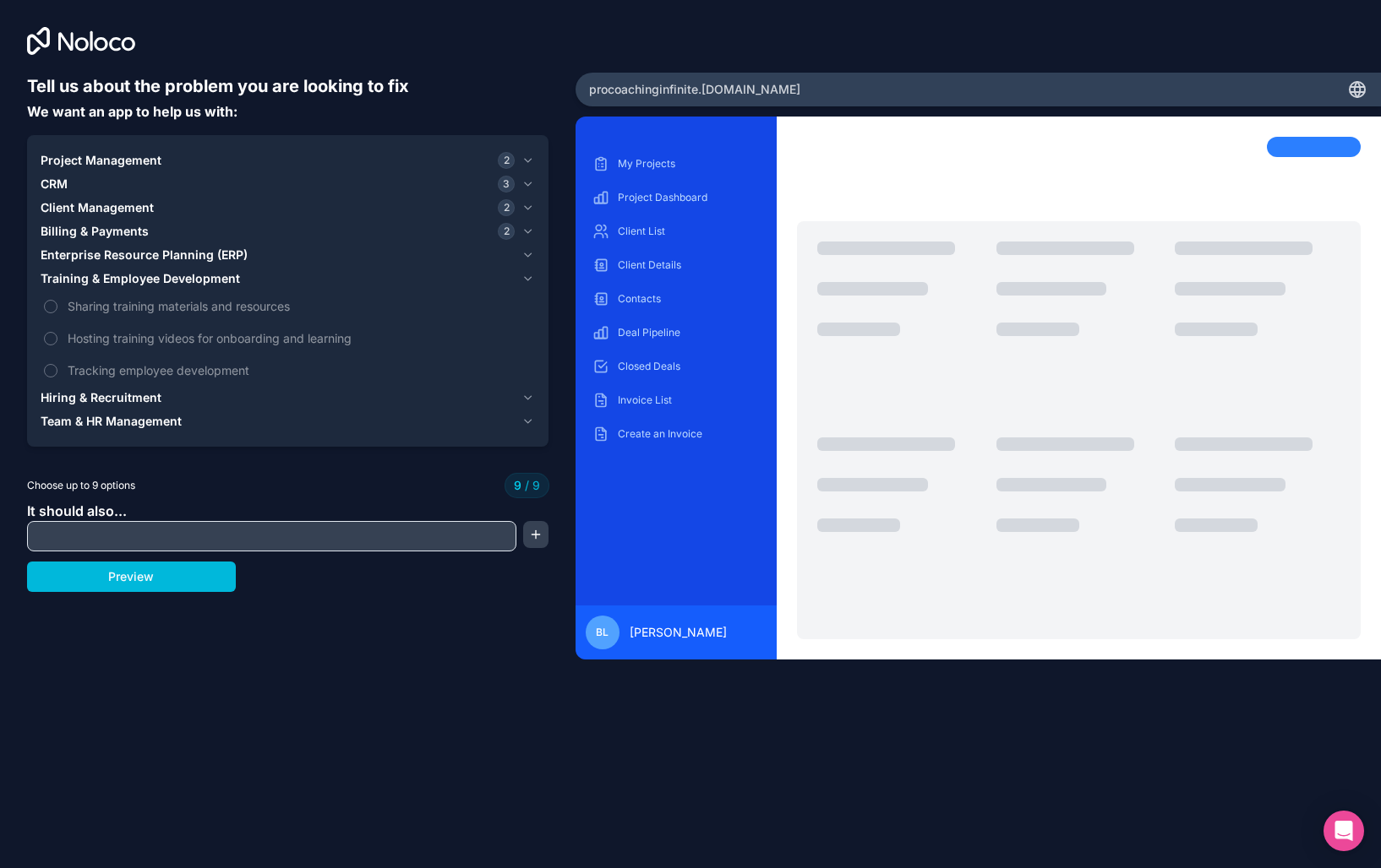
click at [526, 231] on icon "button" at bounding box center [527, 231] width 7 height 3
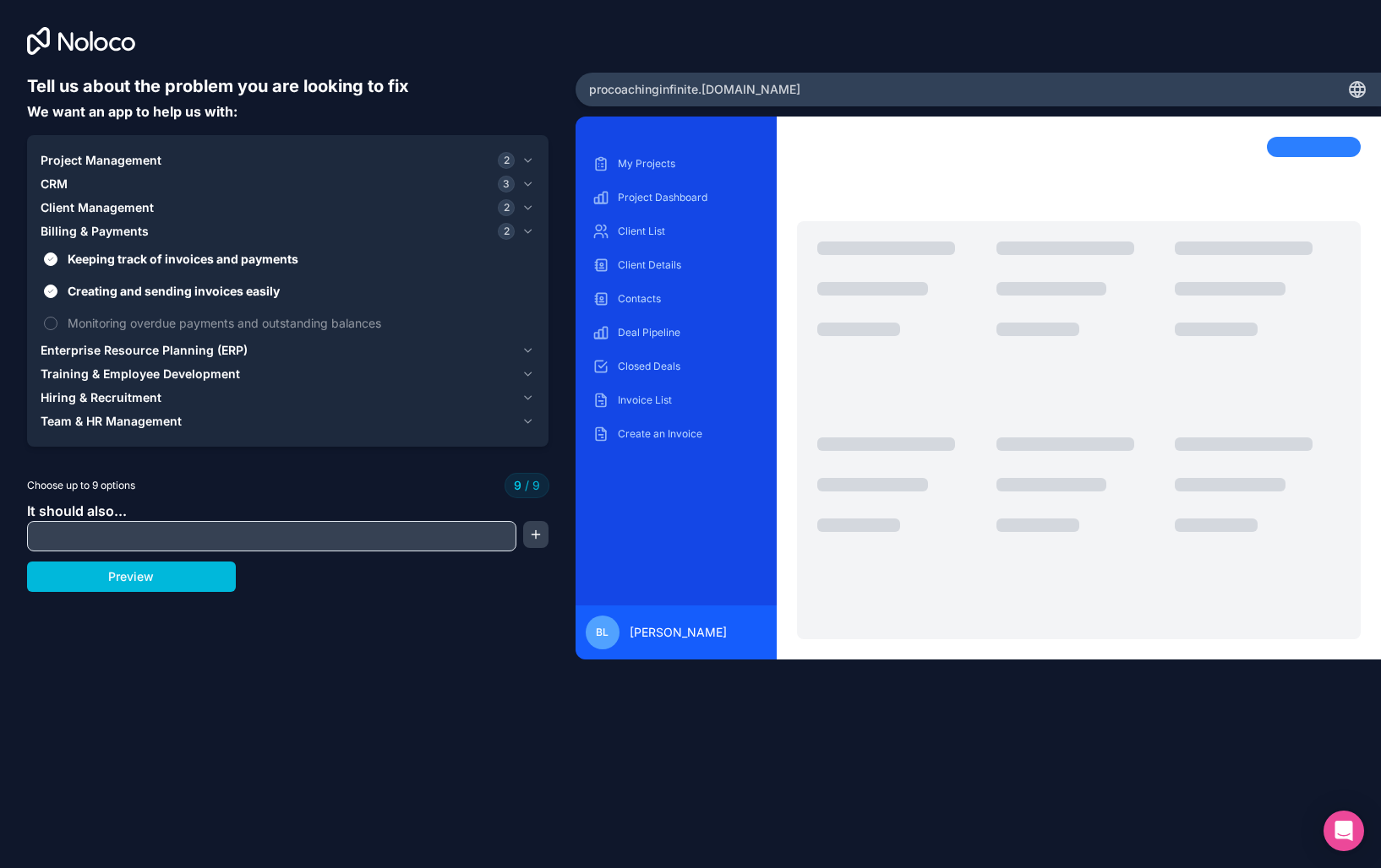
click at [528, 154] on icon "button" at bounding box center [527, 161] width 13 height 14
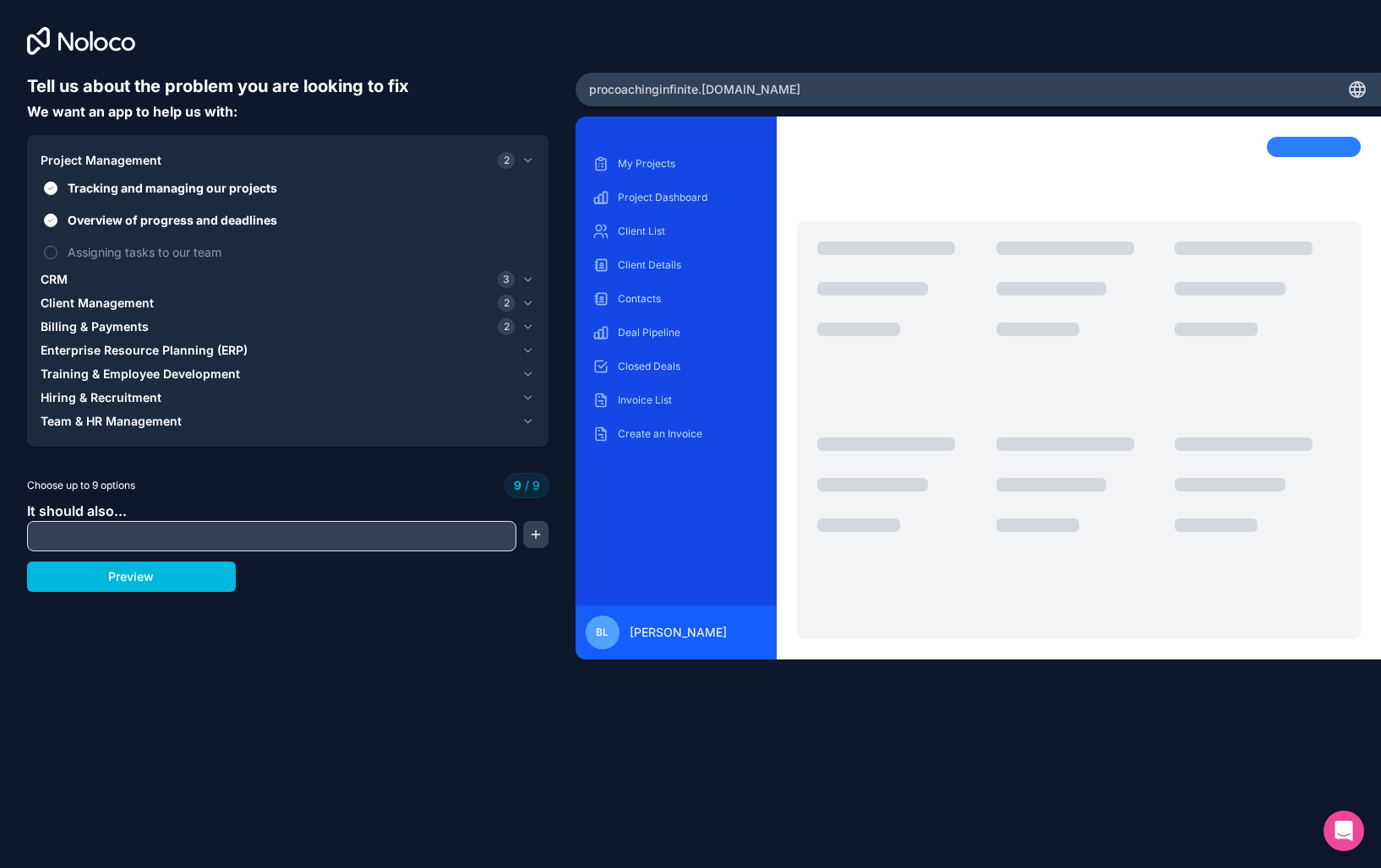
click at [49, 189] on button "Tracking and managing our projects" at bounding box center [51, 189] width 14 height 14
click at [49, 214] on button "Overview of progress and deadlines" at bounding box center [51, 221] width 14 height 14
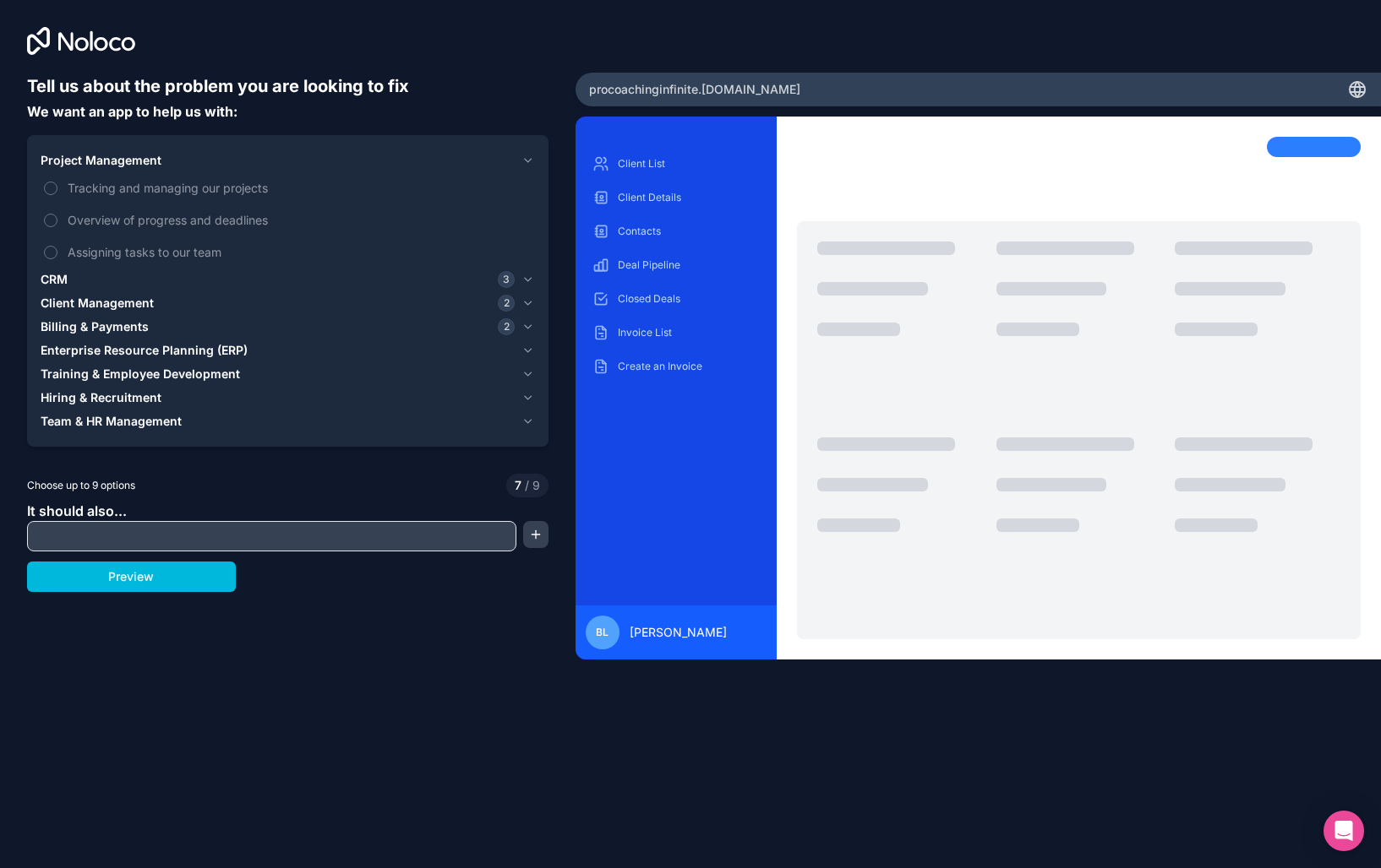
click at [171, 371] on span "Training & Employee Development" at bounding box center [139, 373] width 199 height 17
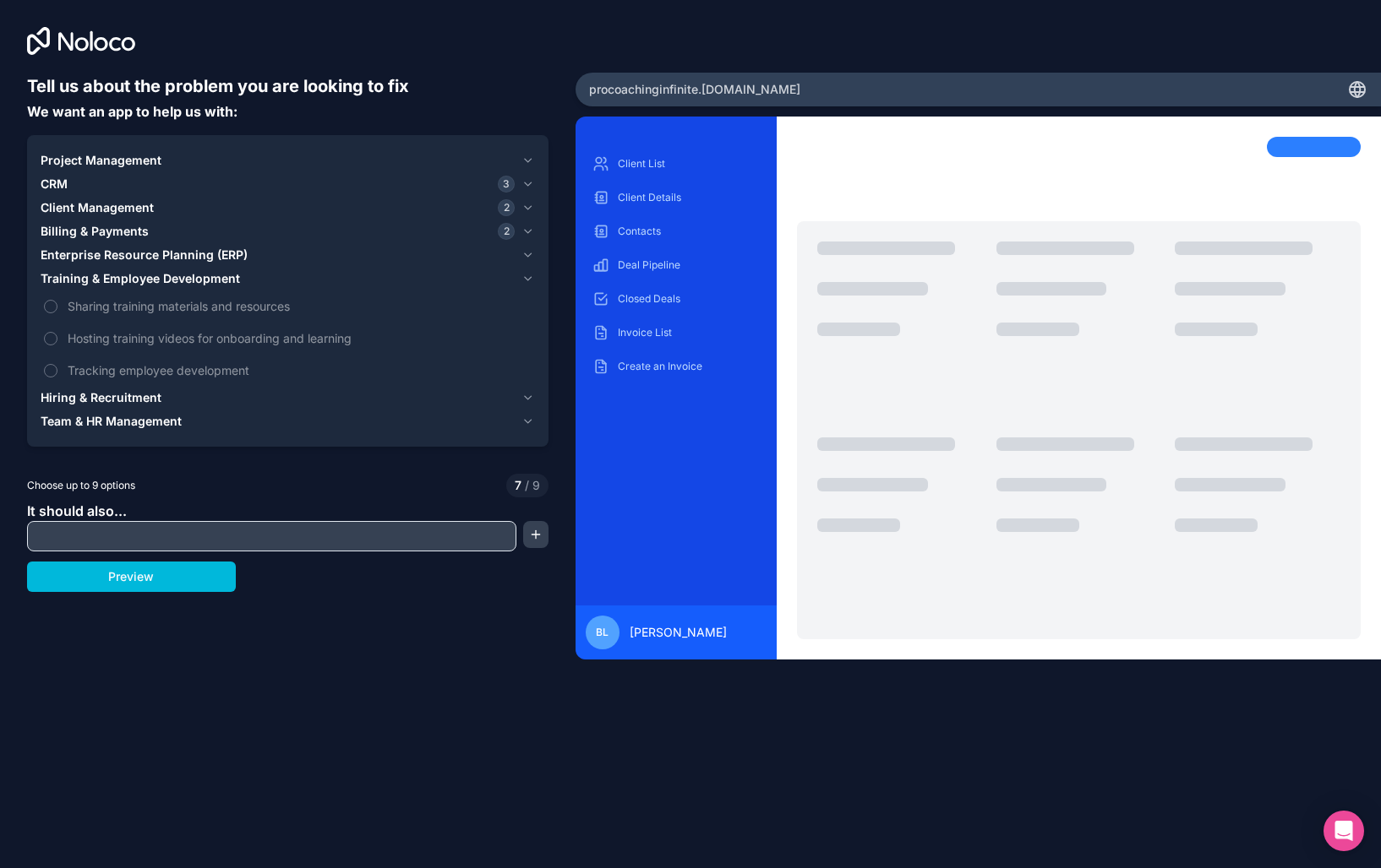
click at [53, 303] on button "Sharing training materials and resources" at bounding box center [51, 306] width 14 height 14
click at [53, 367] on button "Tracking employee development" at bounding box center [51, 371] width 14 height 14
click at [525, 255] on icon "button" at bounding box center [527, 255] width 13 height 14
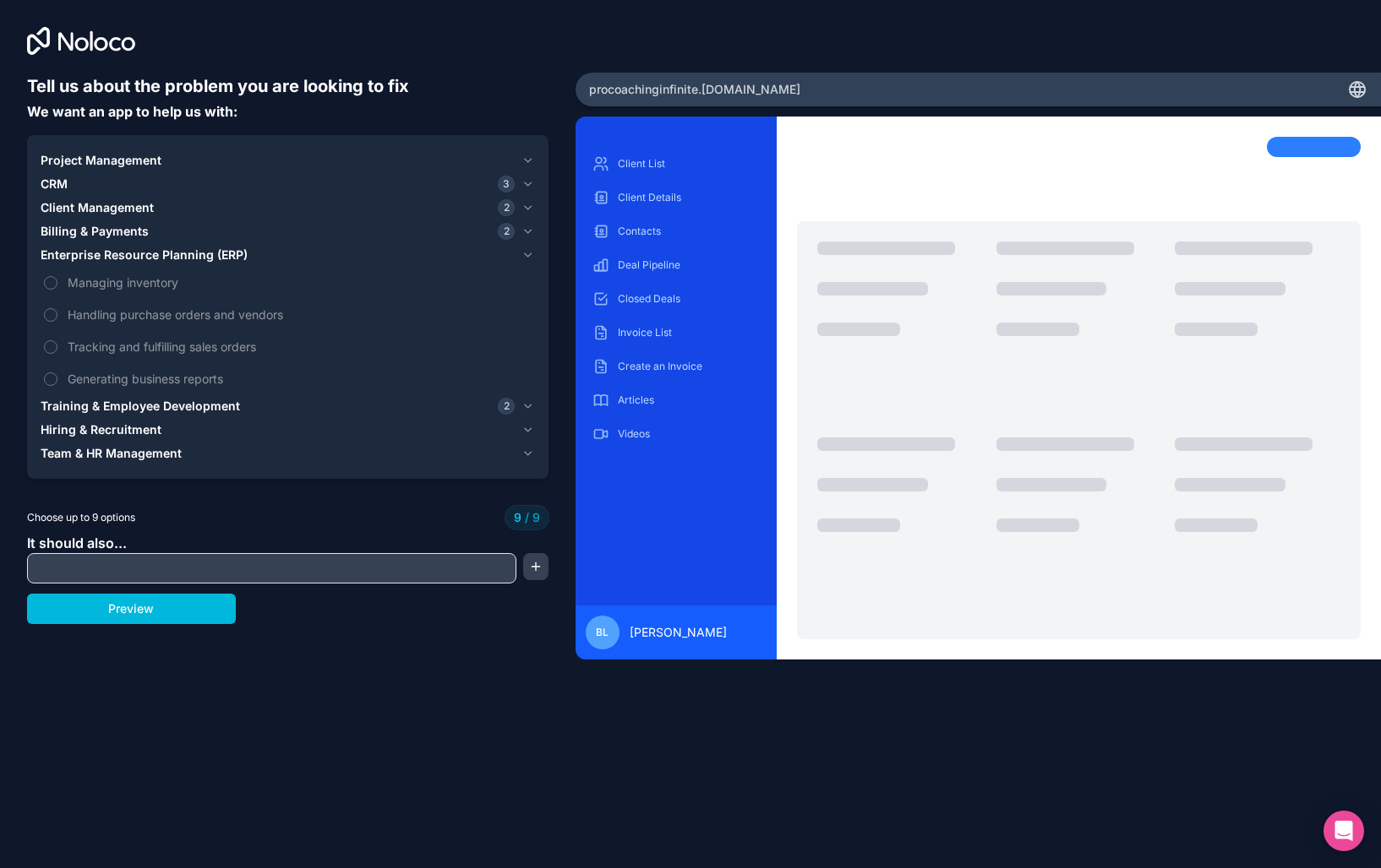
click at [525, 207] on icon "button" at bounding box center [527, 207] width 7 height 3
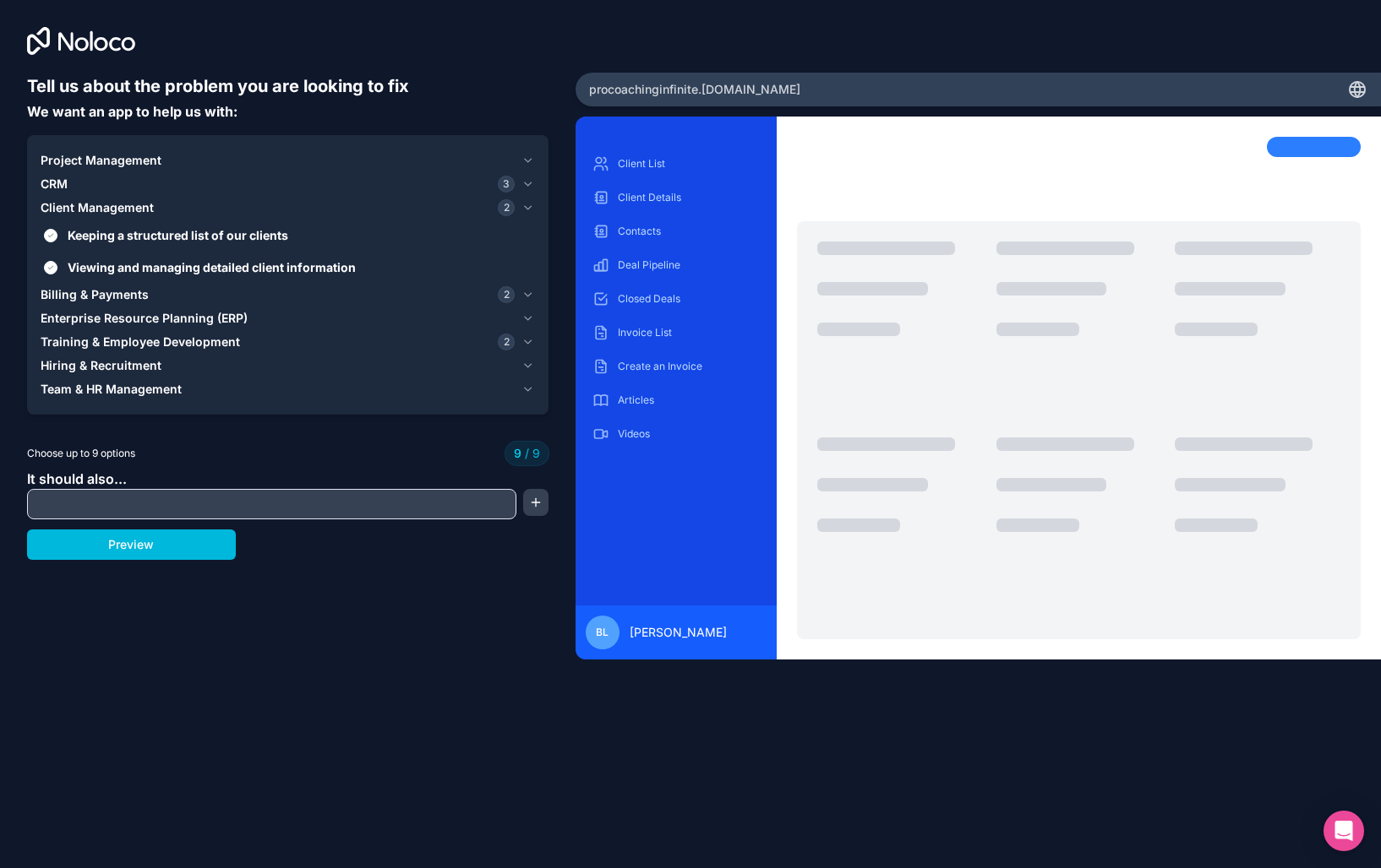
click at [50, 235] on button "Keeping a structured list of our clients" at bounding box center [51, 236] width 14 height 14
click at [533, 154] on icon "button" at bounding box center [527, 161] width 13 height 14
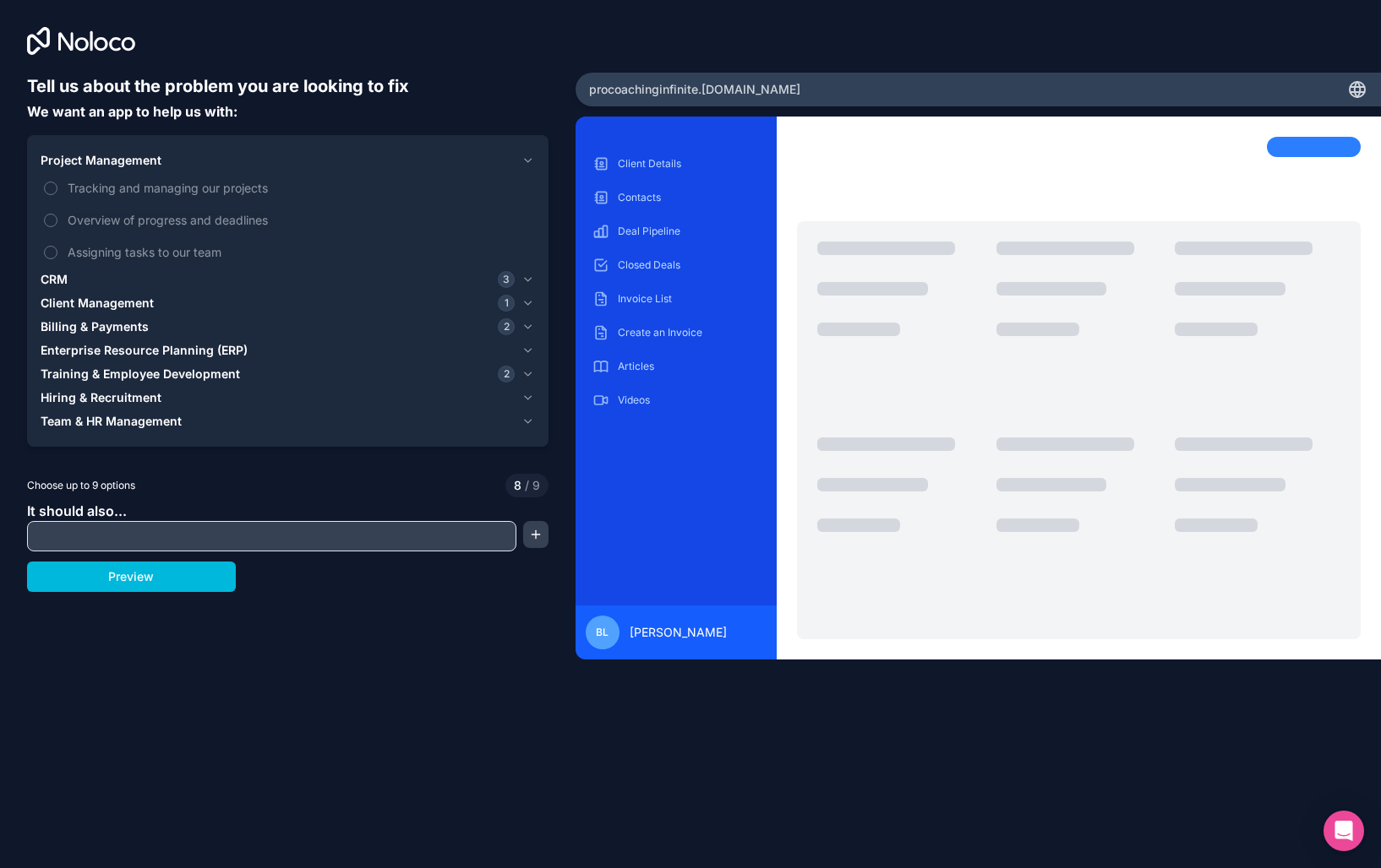
click at [51, 185] on button "Tracking and managing our projects" at bounding box center [51, 189] width 14 height 14
click at [112, 541] on input "text" at bounding box center [271, 536] width 480 height 24
click at [529, 541] on button "button" at bounding box center [535, 535] width 26 height 27
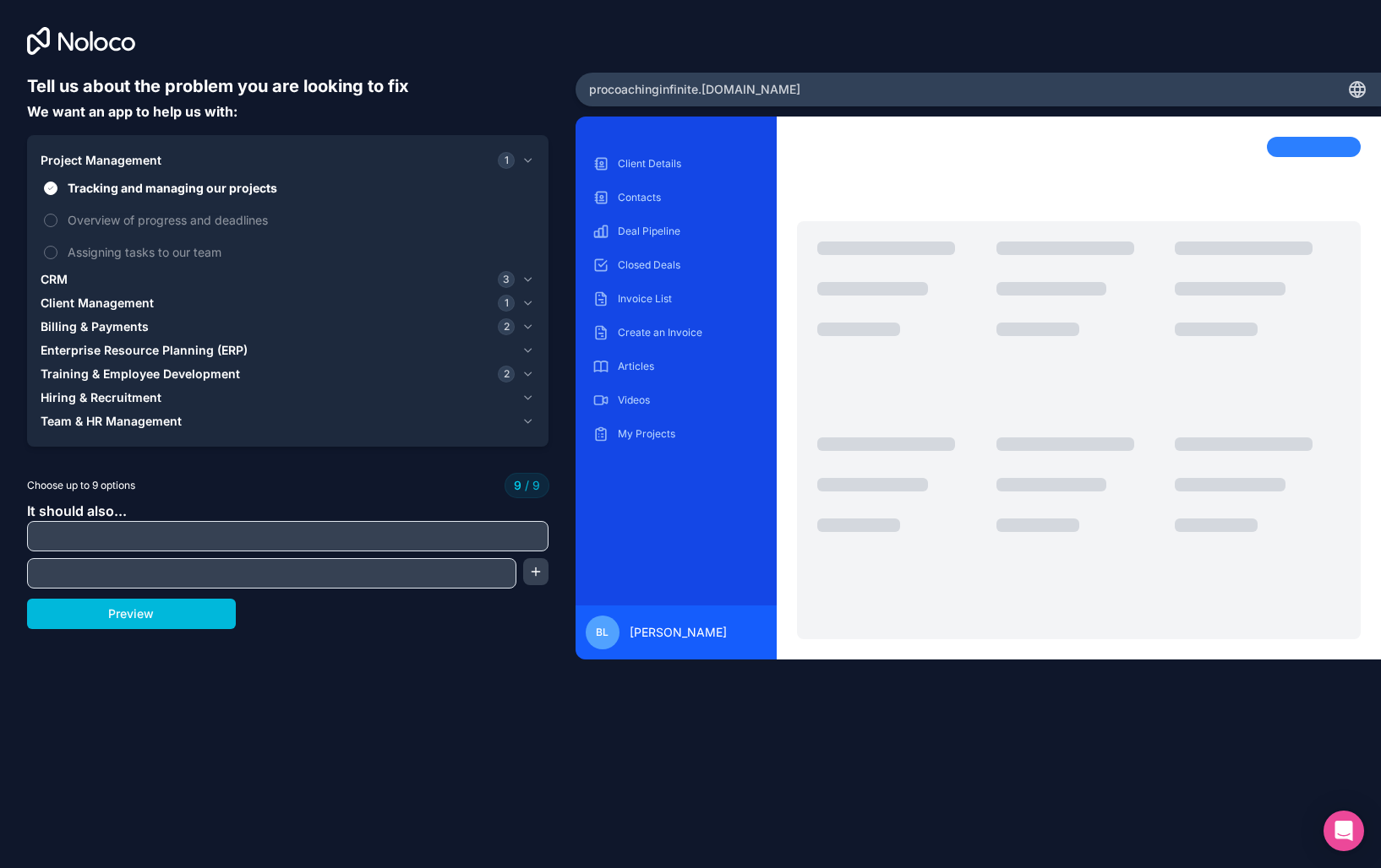
click at [501, 544] on input "text" at bounding box center [288, 536] width 513 height 24
click at [142, 621] on button "Preview" at bounding box center [132, 614] width 208 height 30
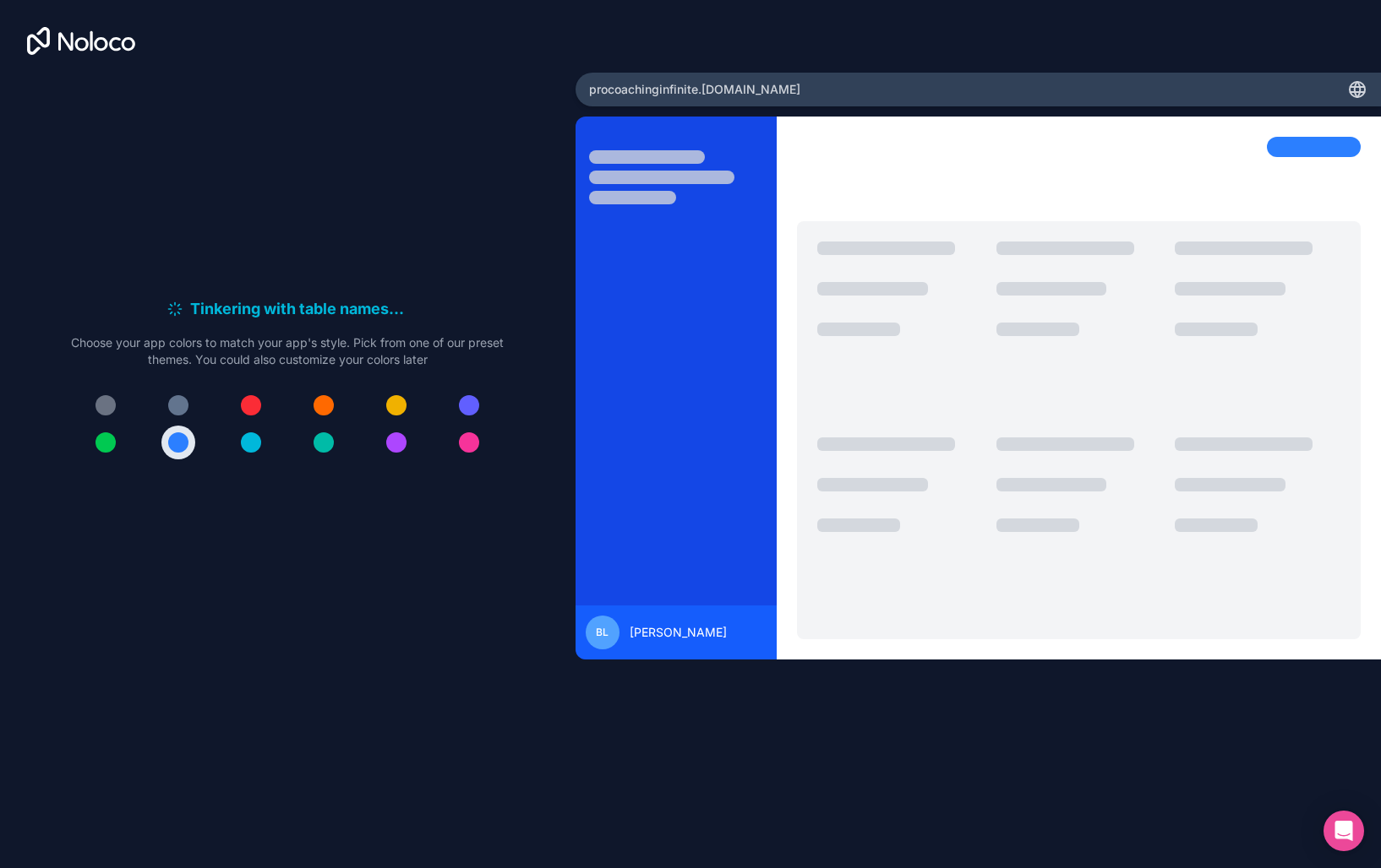
click at [393, 441] on div at bounding box center [396, 442] width 21 height 21
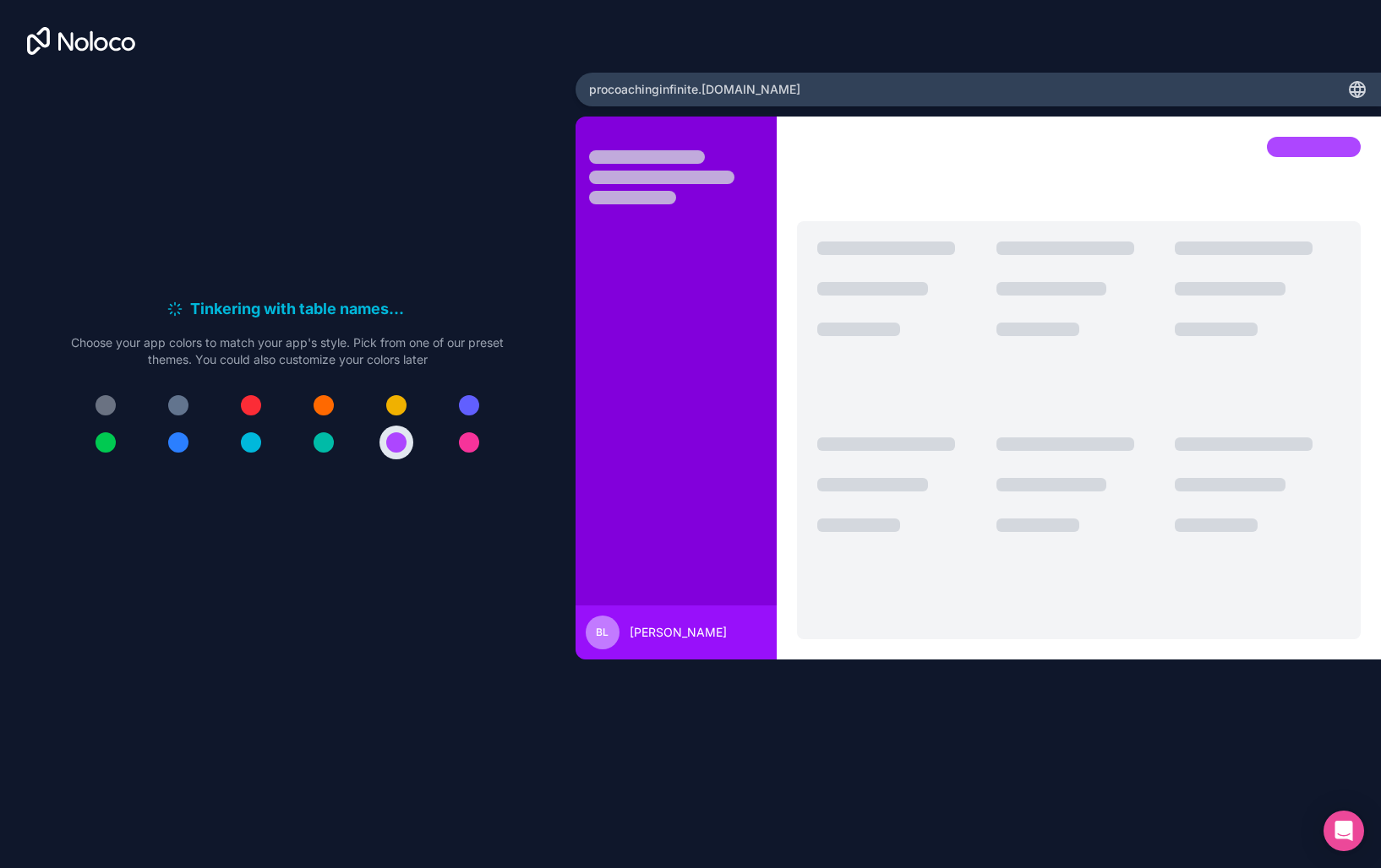
click at [471, 410] on div at bounding box center [469, 406] width 21 height 21
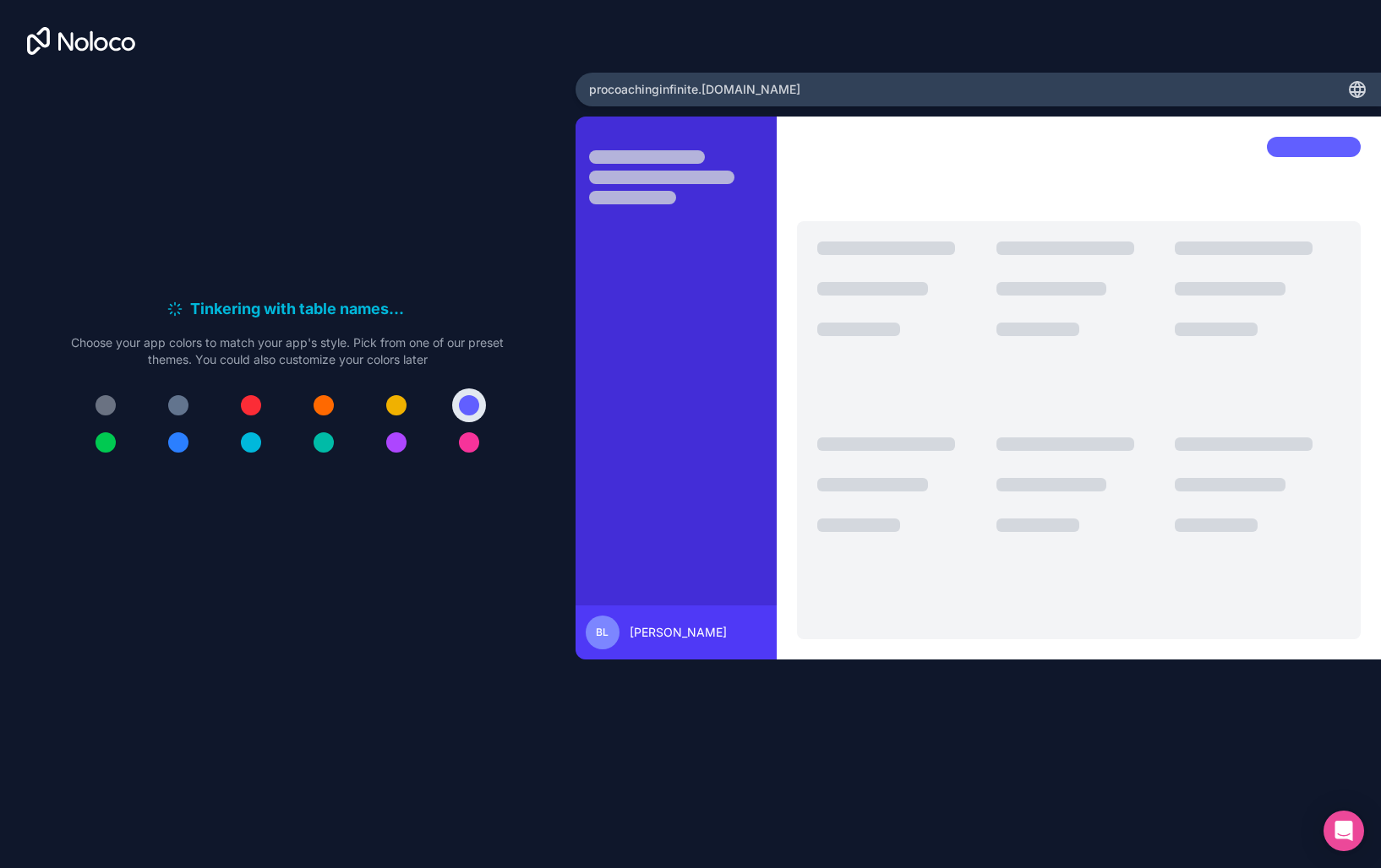
click at [402, 444] on div at bounding box center [396, 442] width 21 height 21
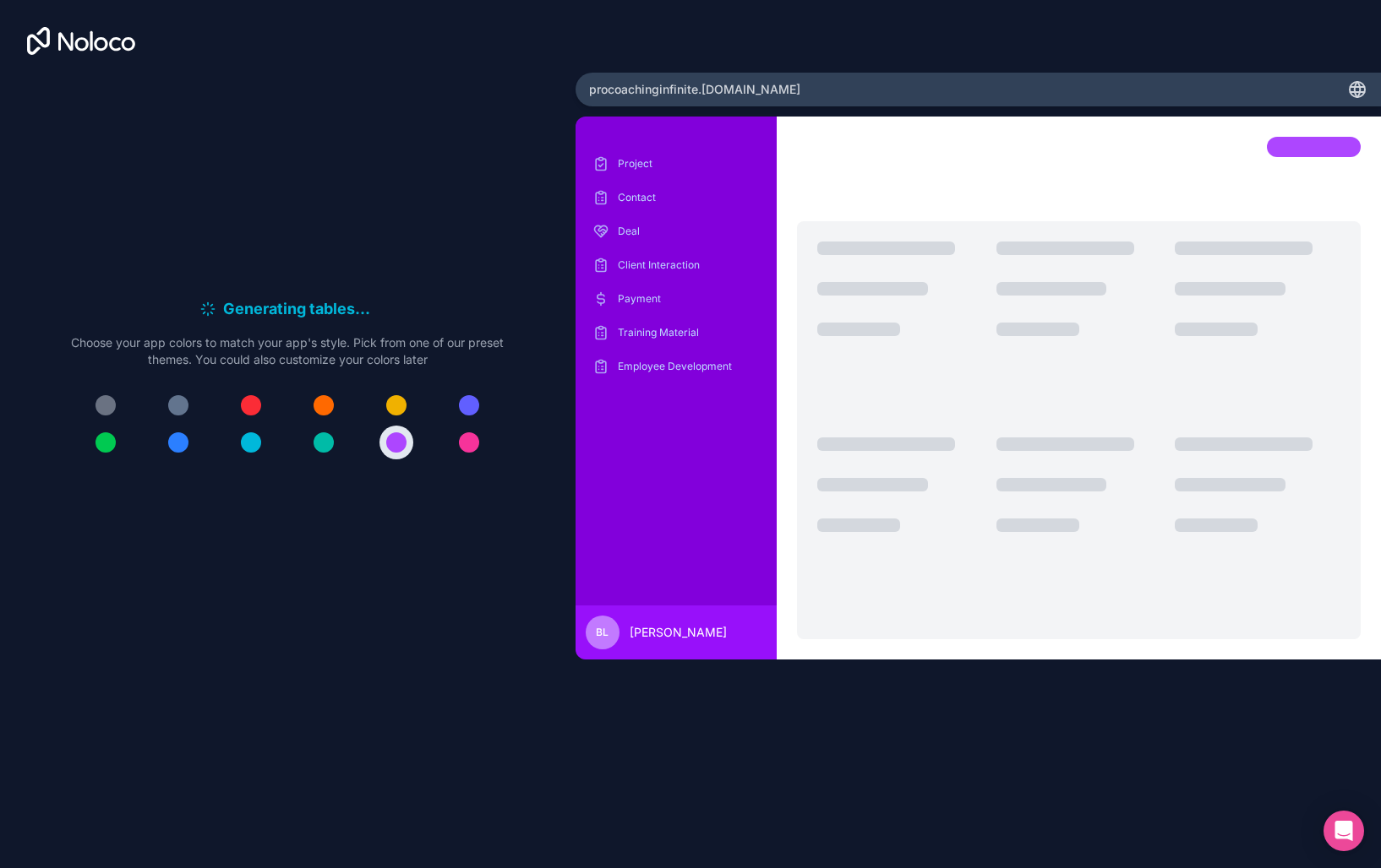
click at [474, 446] on div at bounding box center [469, 442] width 21 height 21
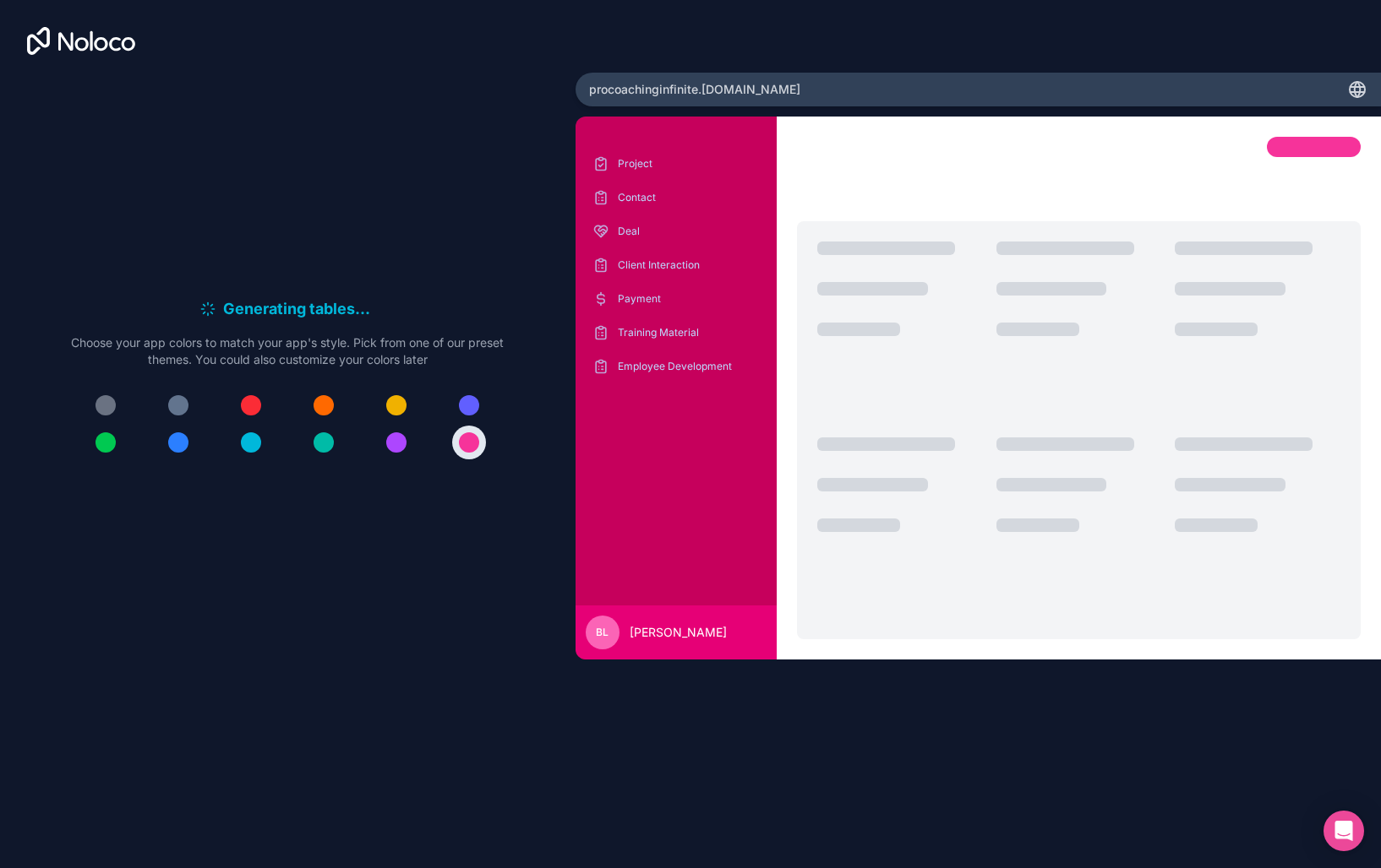
click at [403, 443] on div at bounding box center [396, 442] width 21 height 21
